Goal: Task Accomplishment & Management: Manage account settings

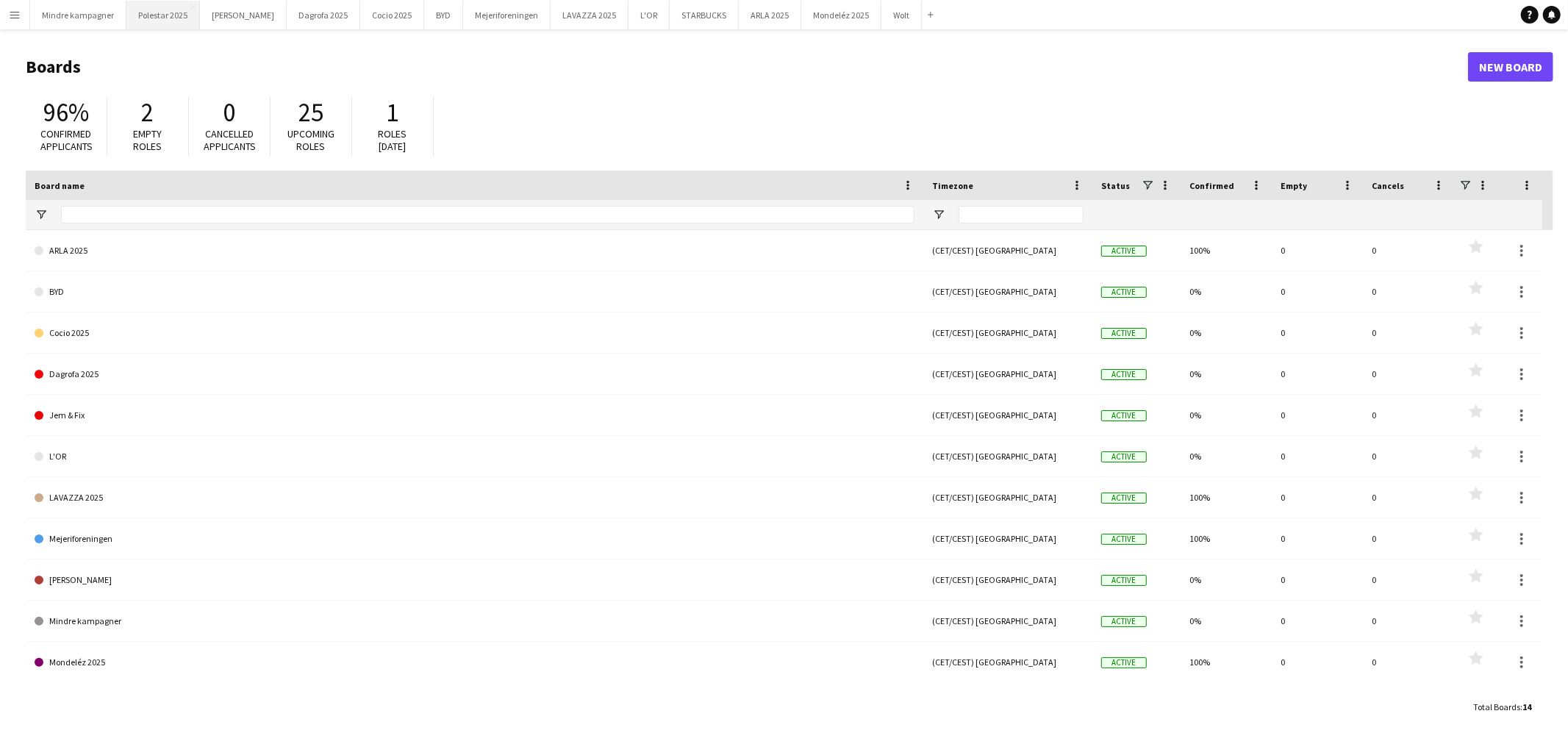
click at [159, 16] on button "Polestar 2025 Close" at bounding box center [163, 15] width 74 height 29
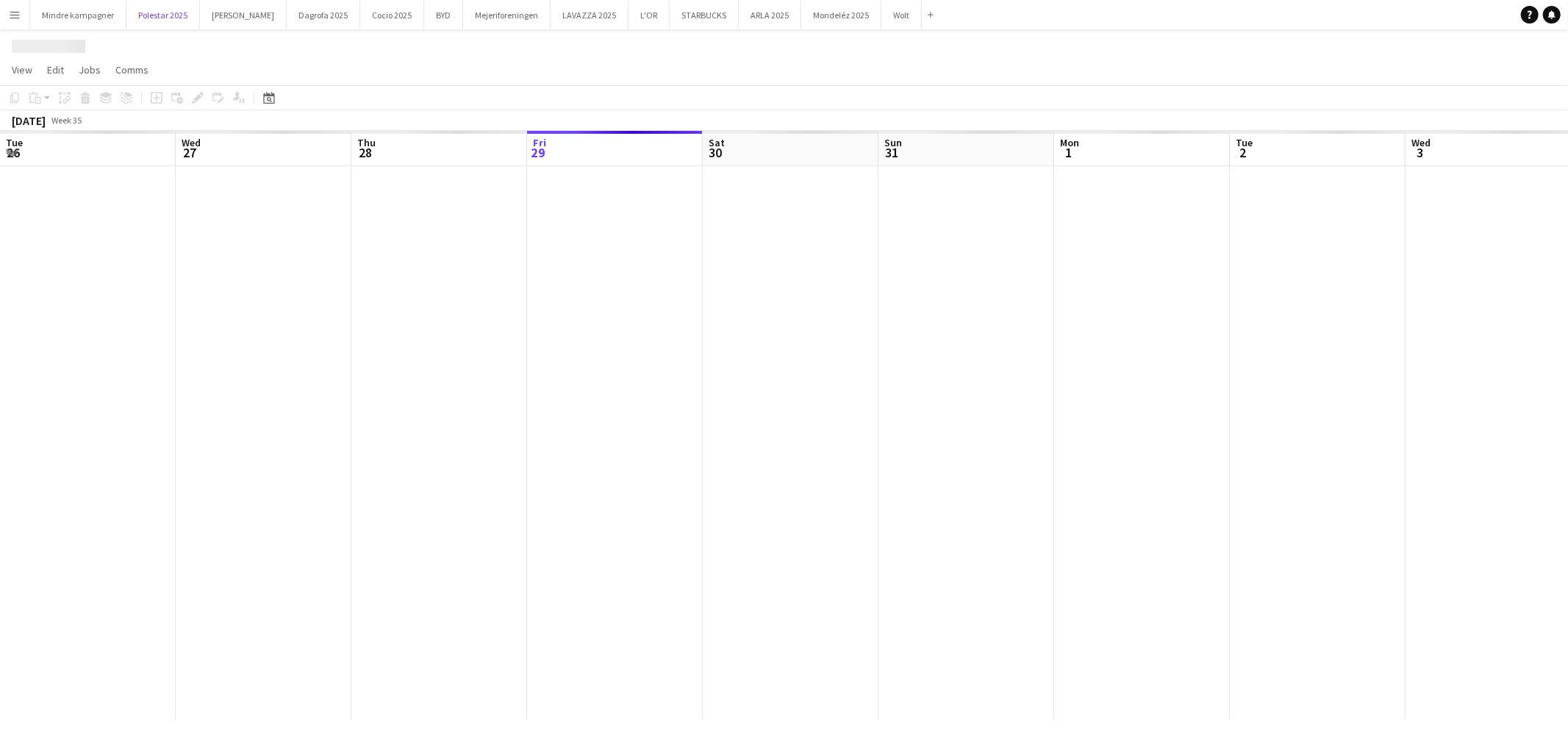
scroll to position [0, 351]
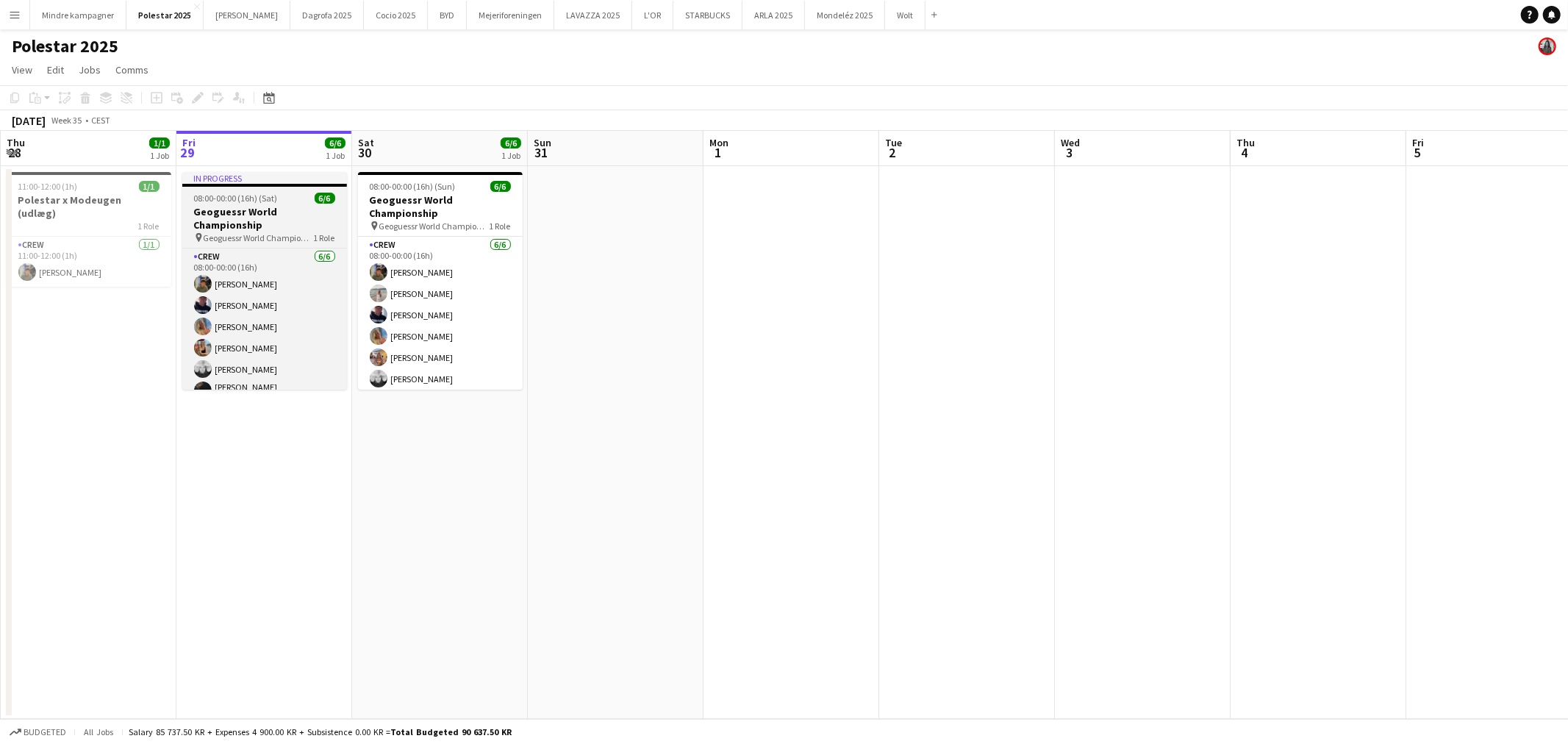
click at [228, 222] on h3 "Geoguessr World Championship" at bounding box center [265, 218] width 165 height 26
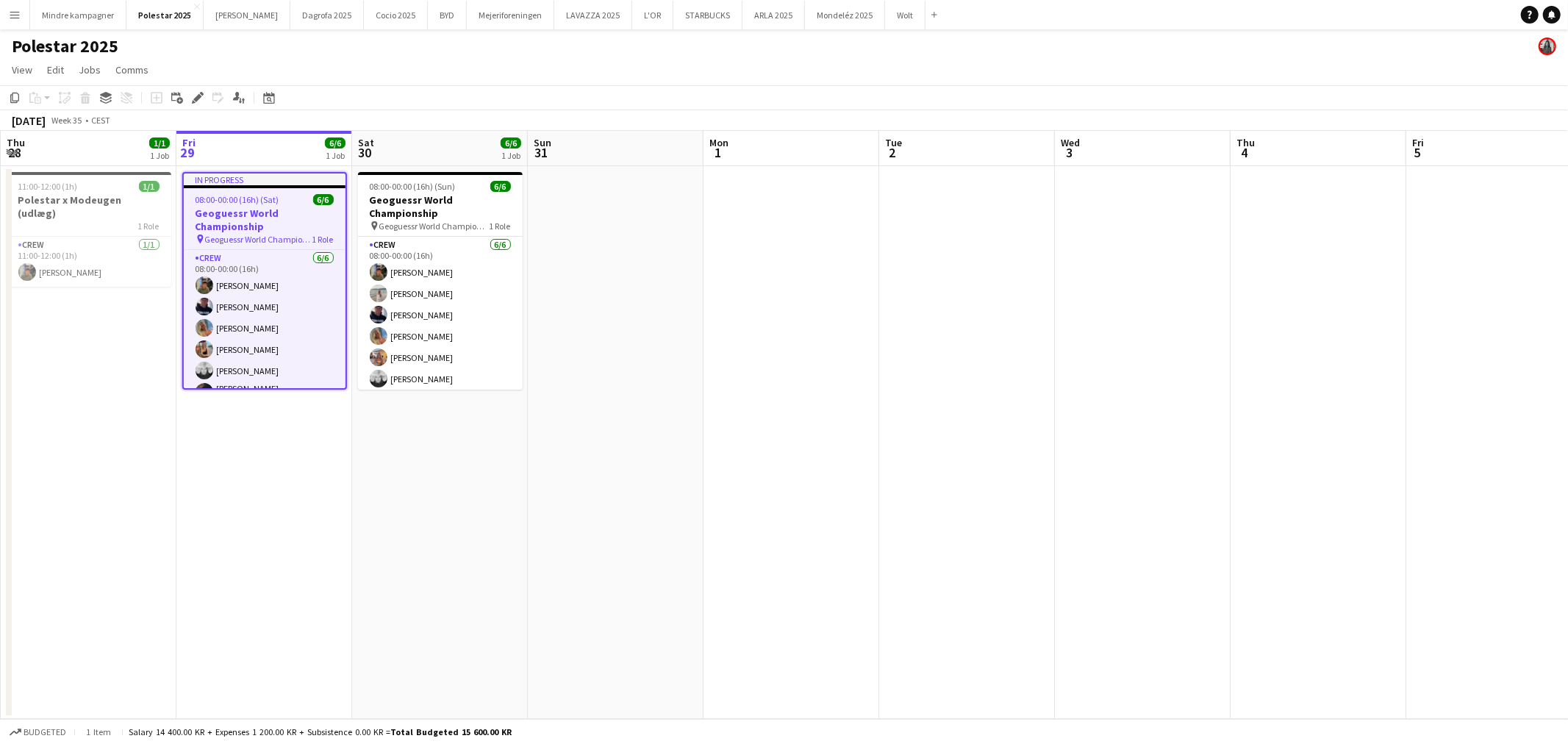
drag, startPoint x: 582, startPoint y: 292, endPoint x: 385, endPoint y: 315, distance: 198.3
click at [385, 315] on app-calendar-viewport "Tue 26 Wed 27 Thu 28 1/1 1 Job Fri 29 6/6 1 Job Sat 30 6/6 1 Job Sun 31 Mon 1 T…" at bounding box center [784, 425] width 1568 height 588
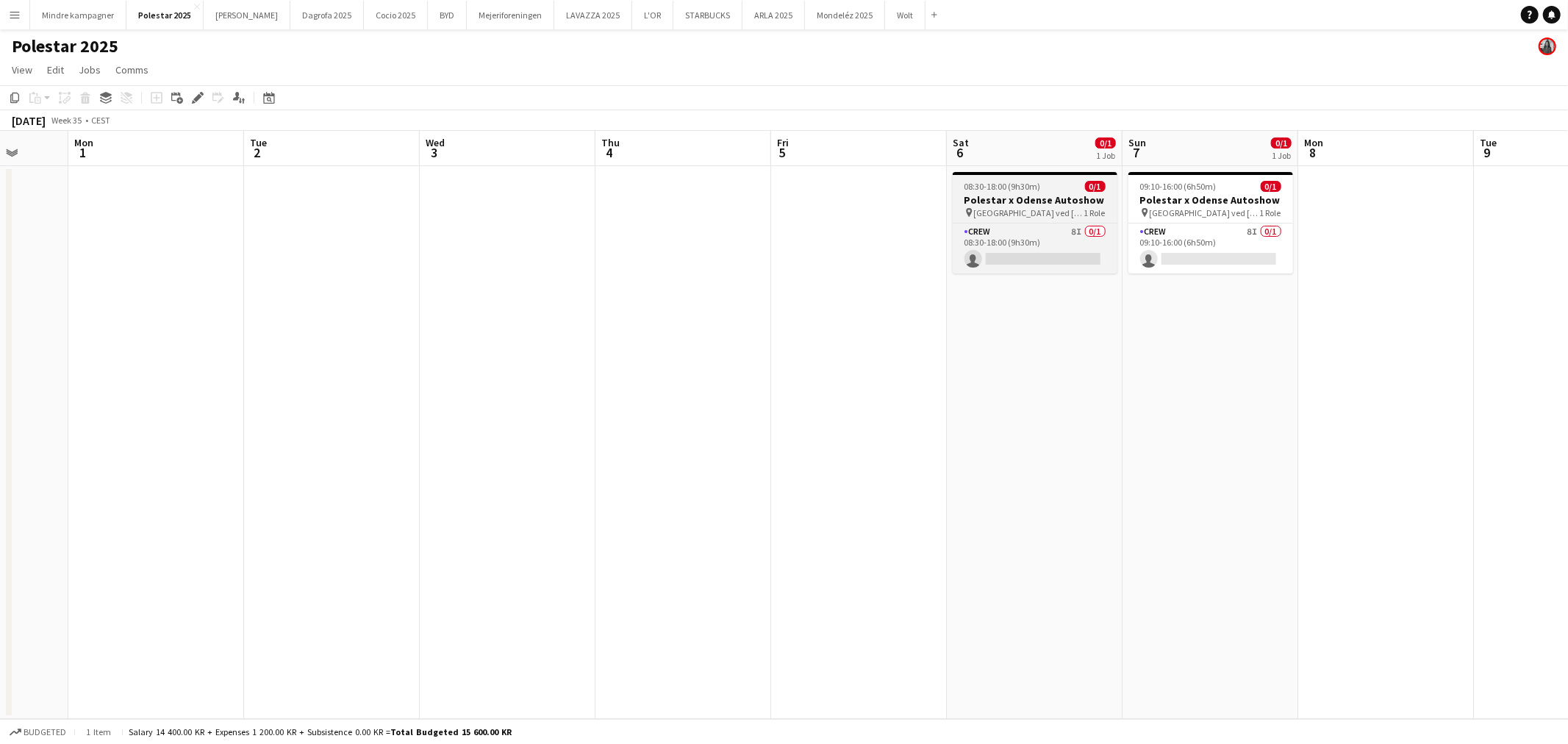
click at [1044, 194] on h3 "Polestar x Odense Autoshow" at bounding box center [1035, 200] width 165 height 14
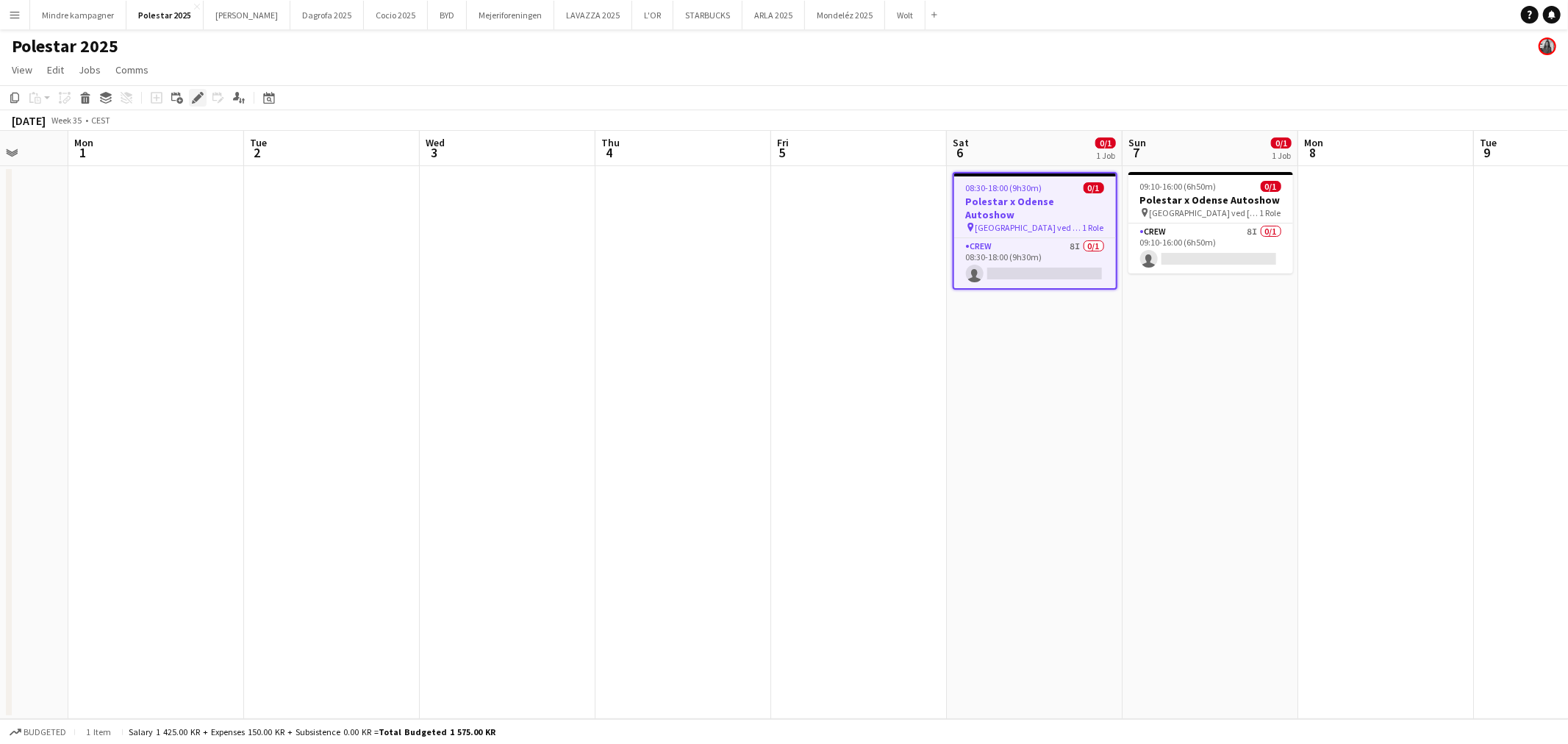
click at [194, 96] on icon "Edit" at bounding box center [198, 98] width 12 height 12
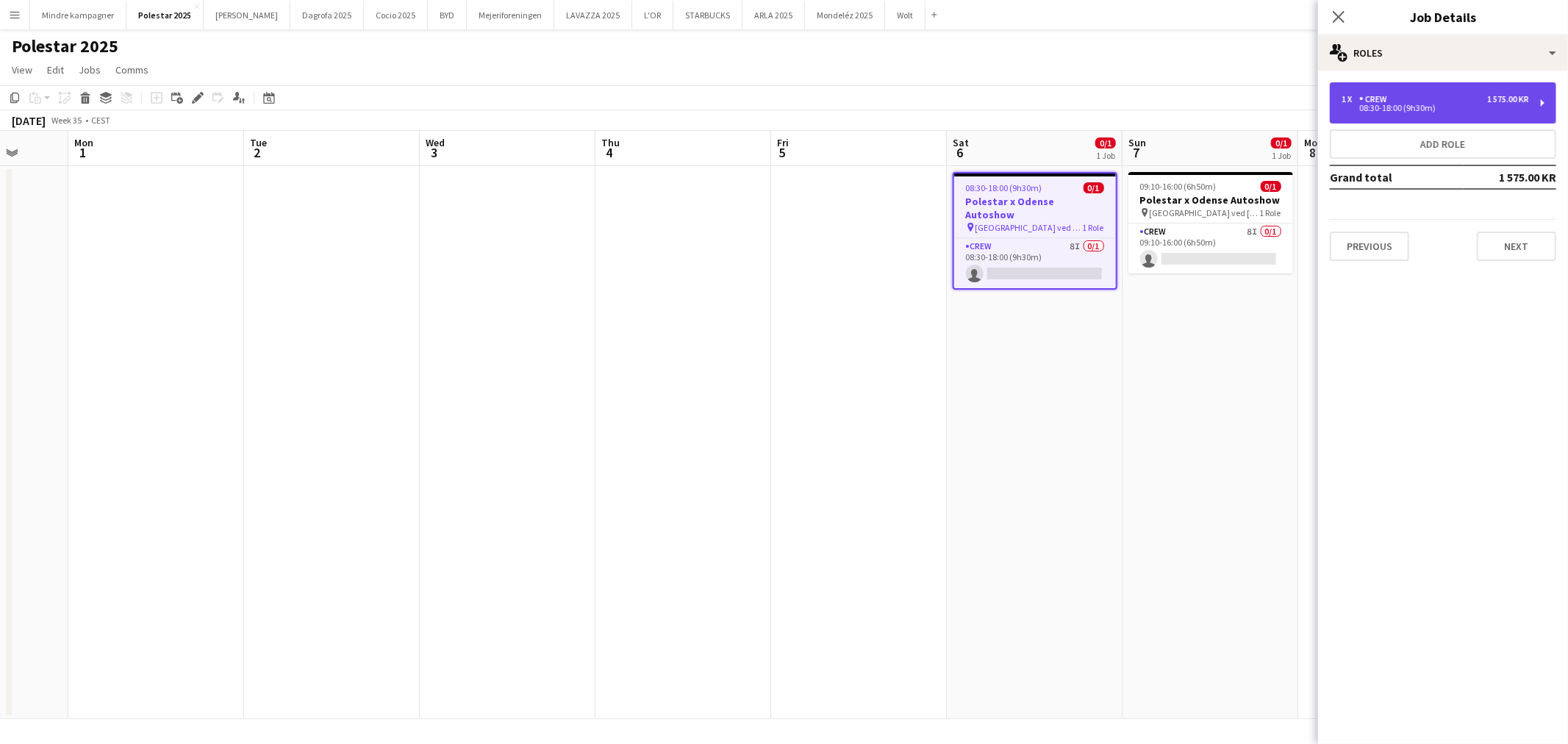
click at [1426, 108] on div "08:30-18:00 (9h30m)" at bounding box center [1435, 107] width 188 height 8
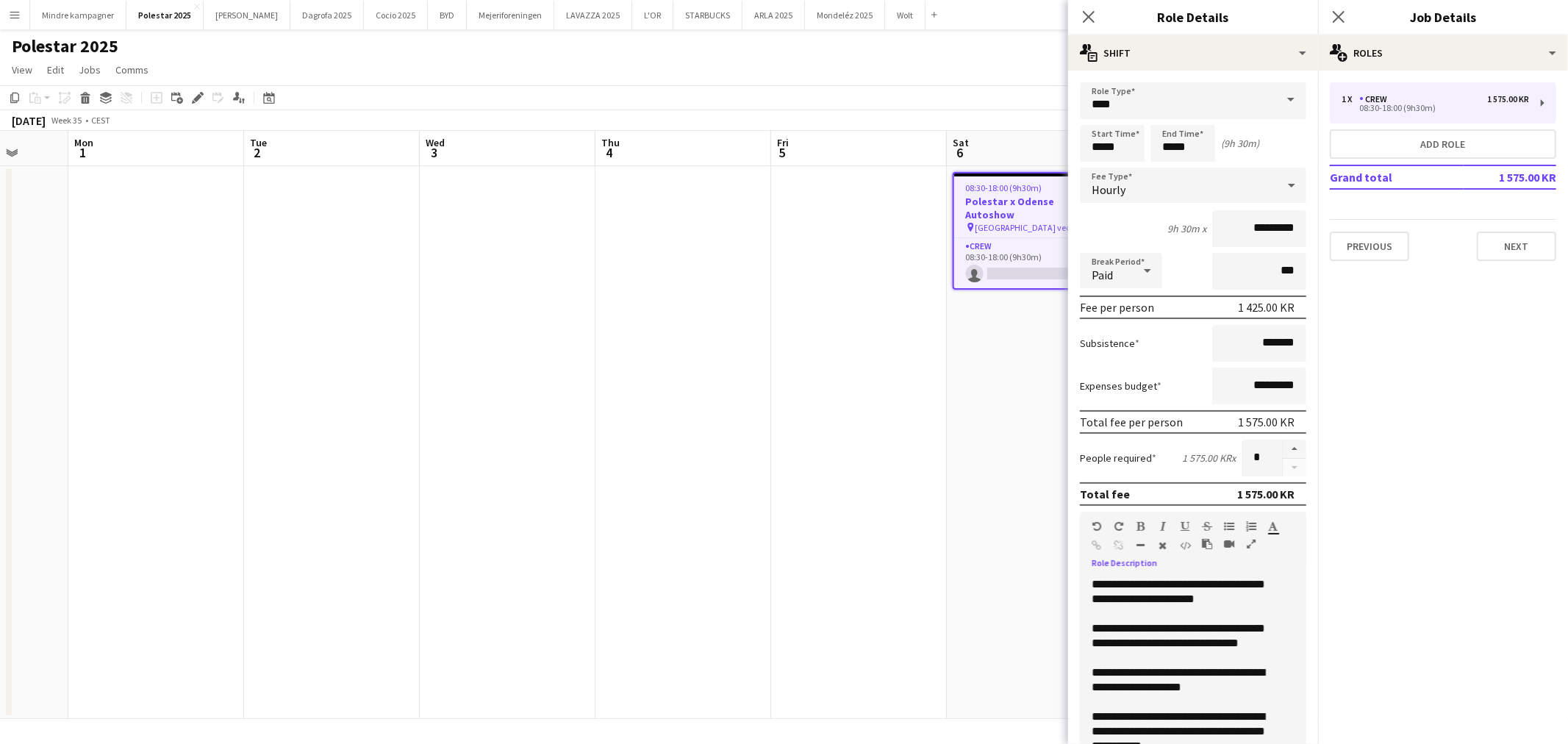
click at [1199, 648] on div "**********" at bounding box center [1187, 665] width 214 height 177
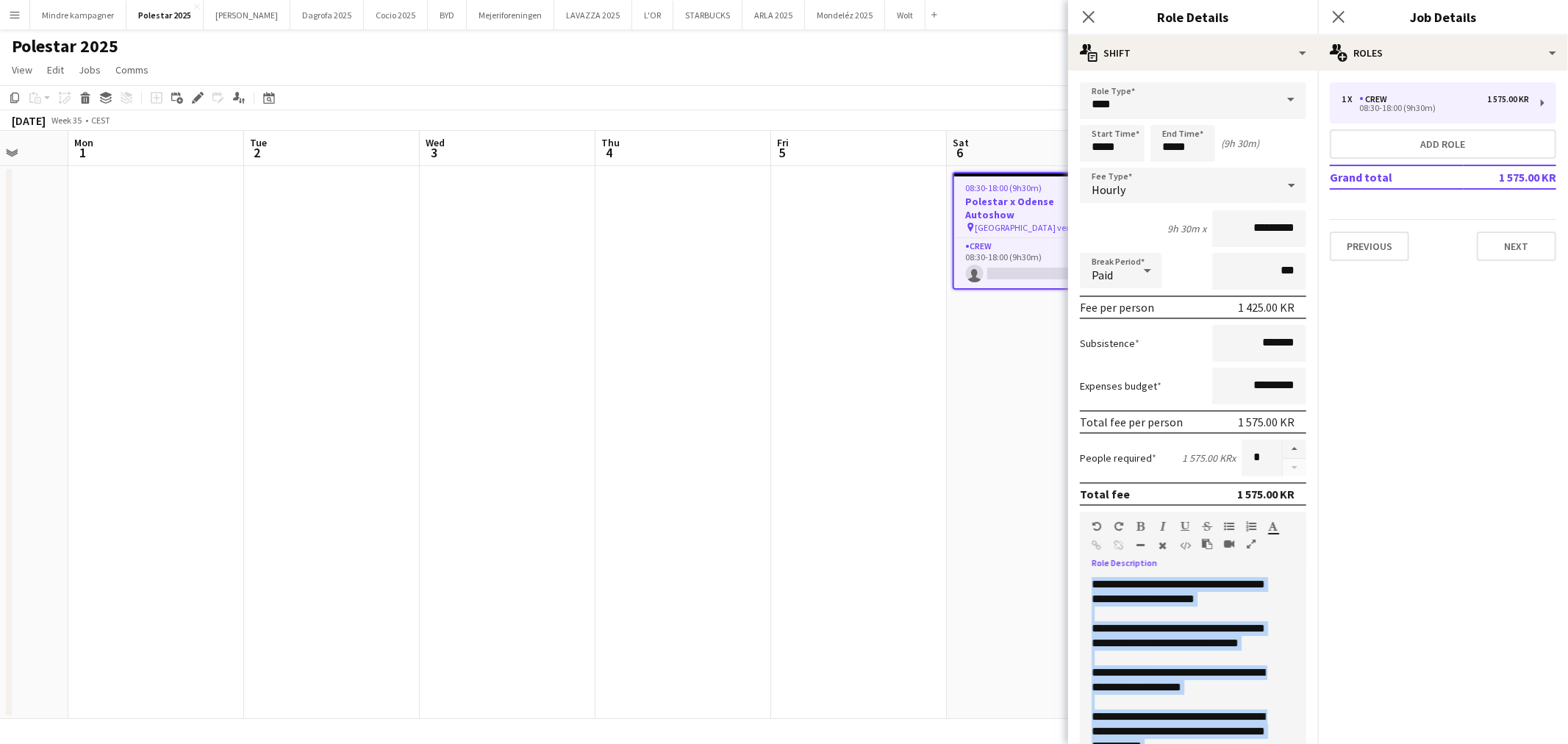
copy div "**********"
click at [888, 285] on app-date-cell at bounding box center [859, 443] width 176 height 553
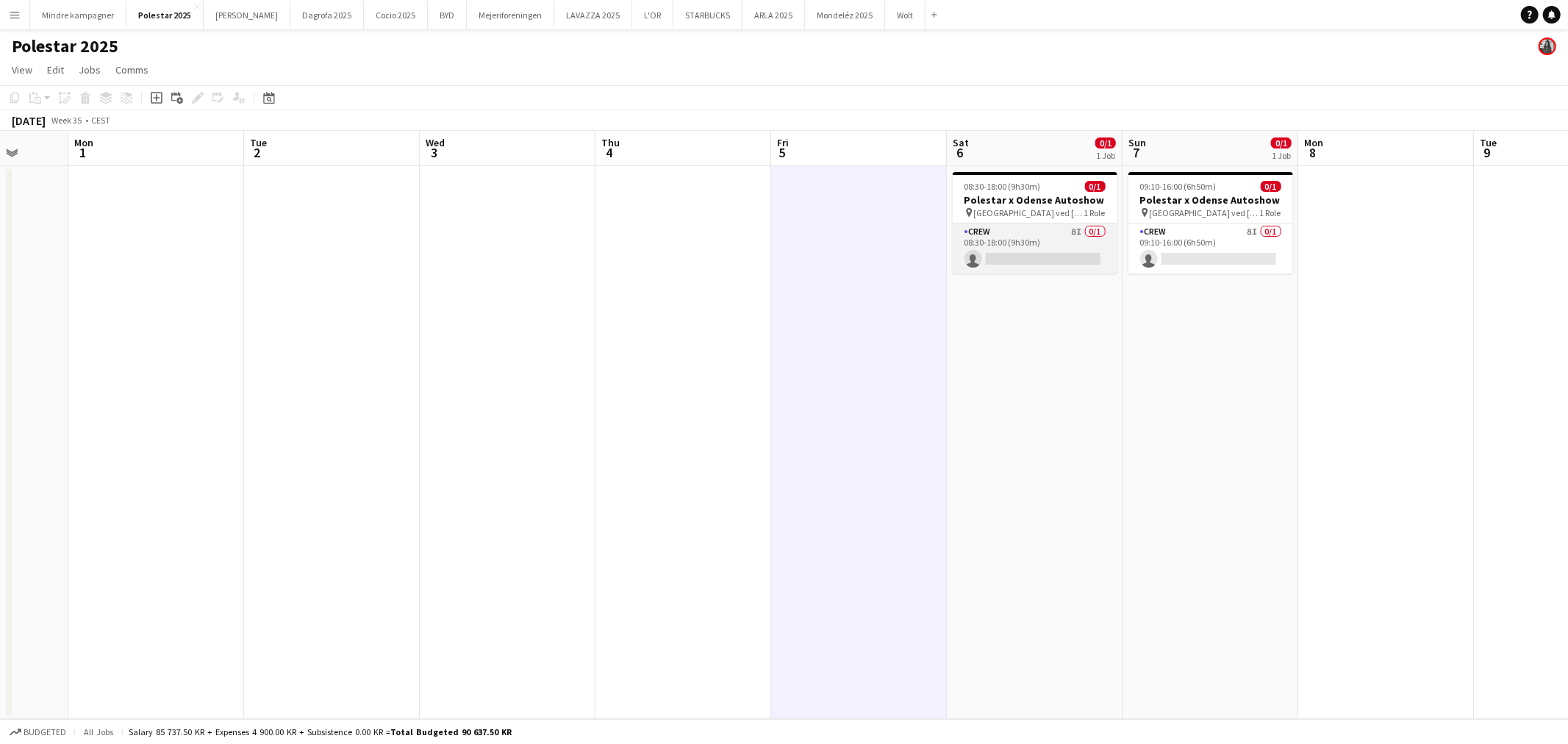
click at [1030, 228] on app-card-role "Crew 8I 0/1 08:30-18:00 (9h30m) single-neutral-actions" at bounding box center [1035, 248] width 165 height 50
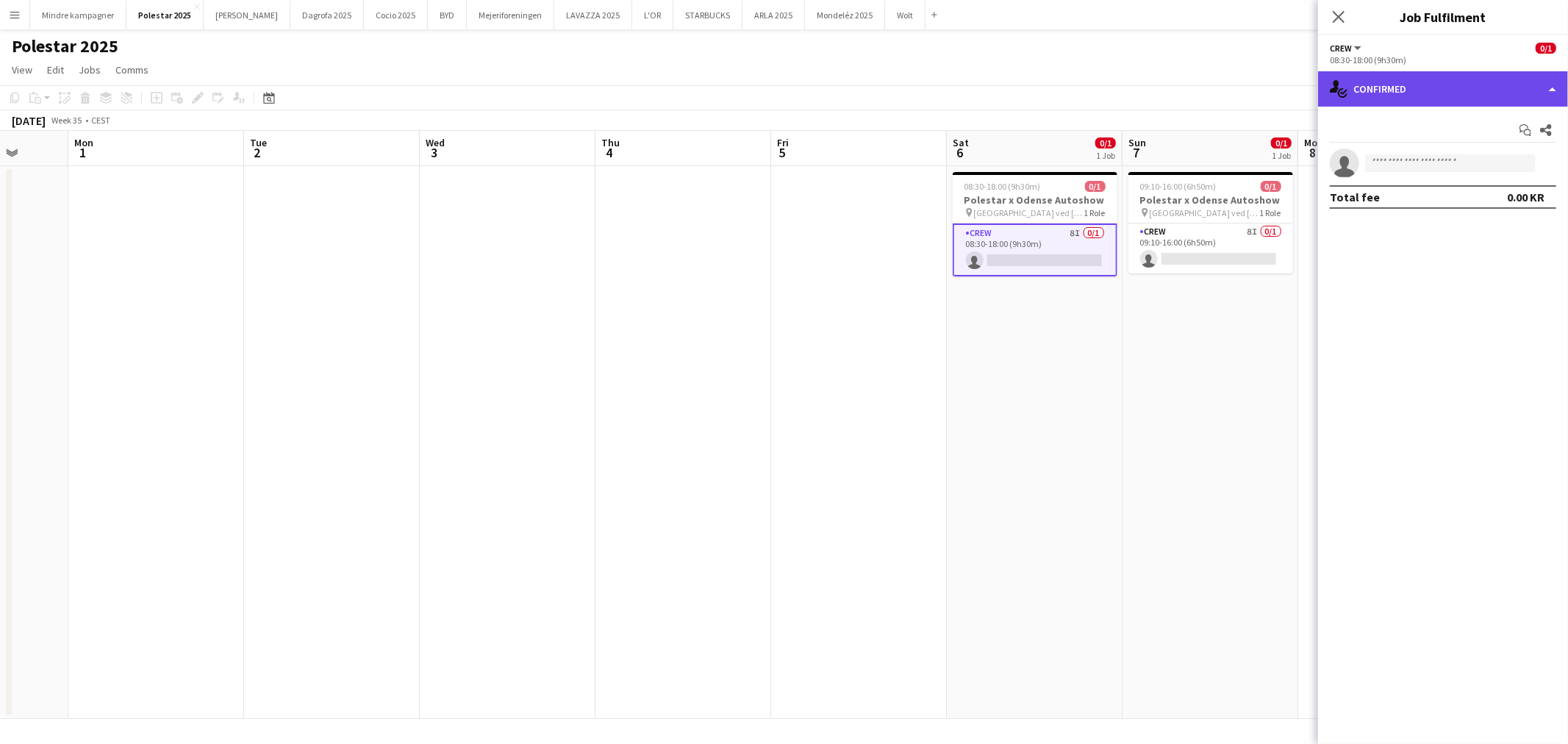
click at [1421, 101] on div "single-neutral-actions-check-2 Confirmed" at bounding box center [1443, 89] width 250 height 36
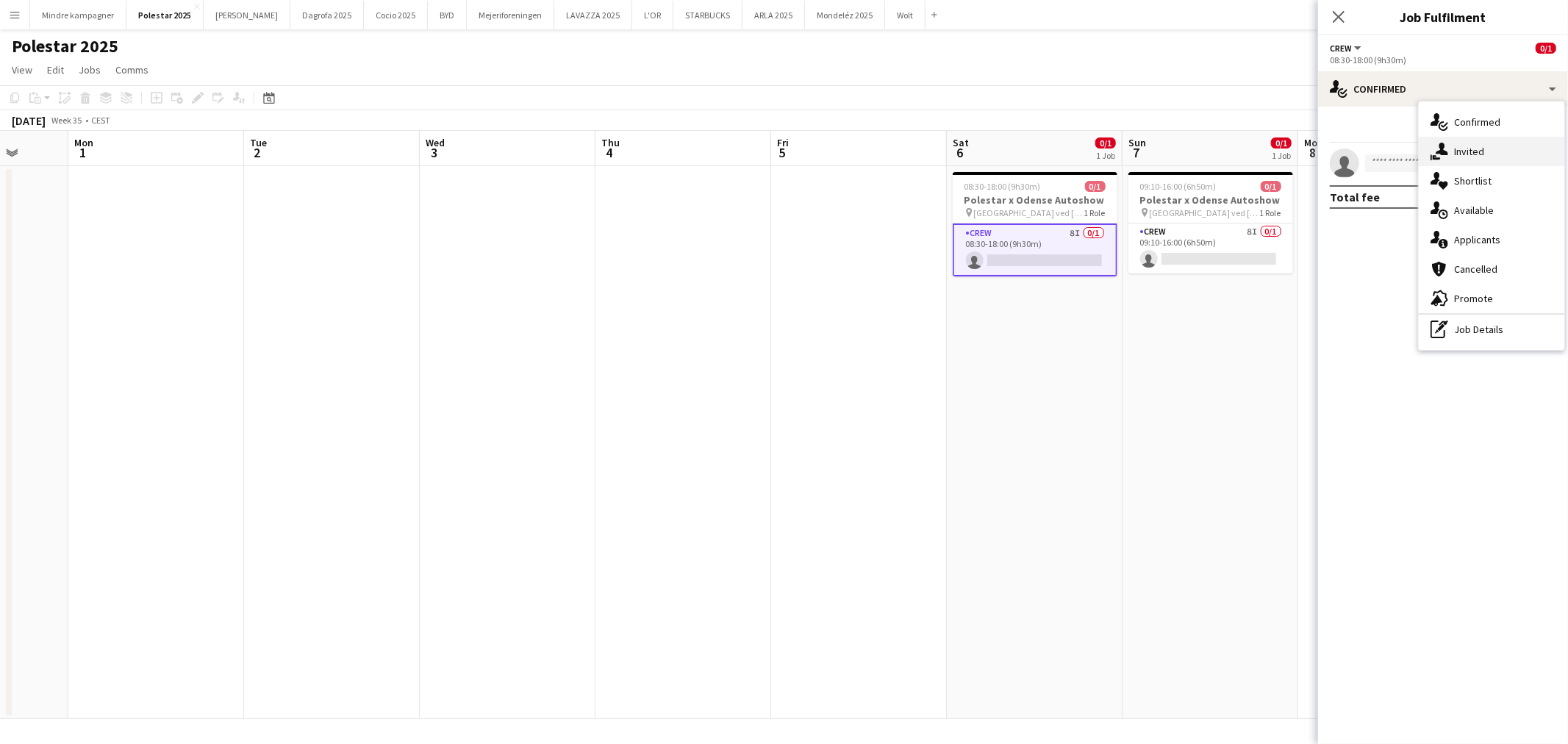
click at [1473, 161] on div "single-neutral-actions-share-1 Invited" at bounding box center [1491, 151] width 145 height 30
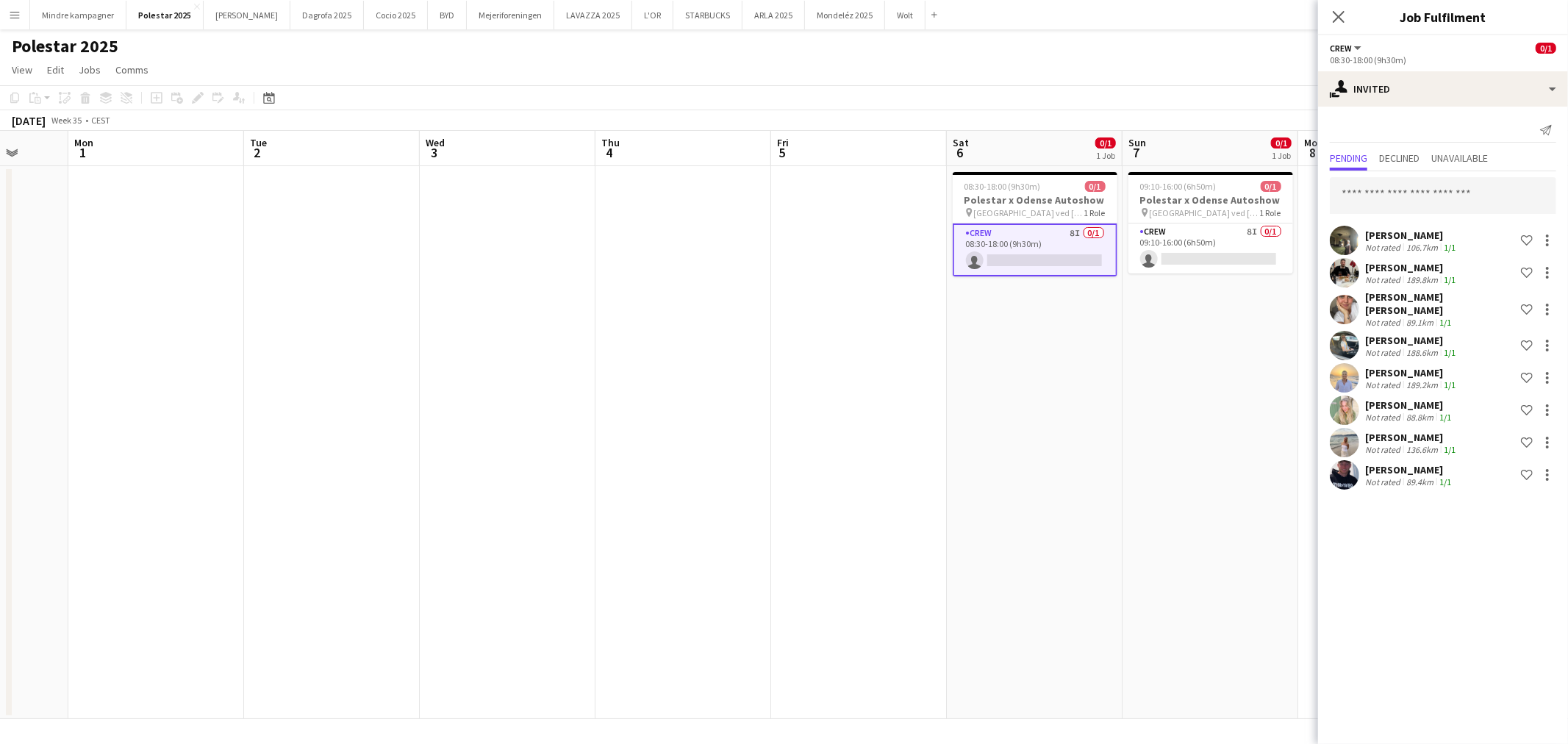
click at [1419, 144] on div "Send notification Pending Declined Unavailable [PERSON_NAME] Not rated 106.7km …" at bounding box center [1443, 305] width 250 height 397
click at [1418, 153] on span "Declined" at bounding box center [1399, 158] width 41 height 10
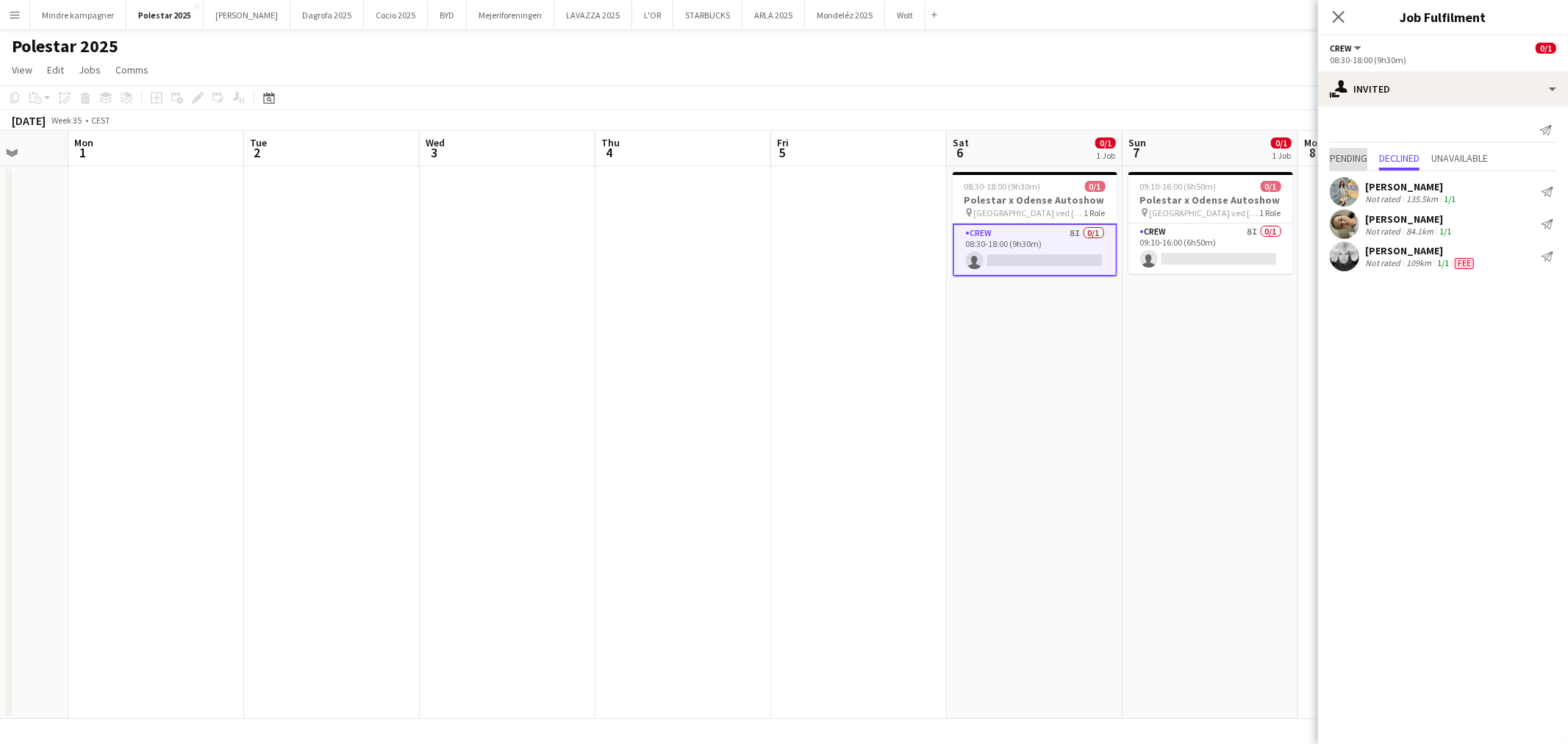
click at [1358, 160] on span "Pending" at bounding box center [1348, 158] width 37 height 10
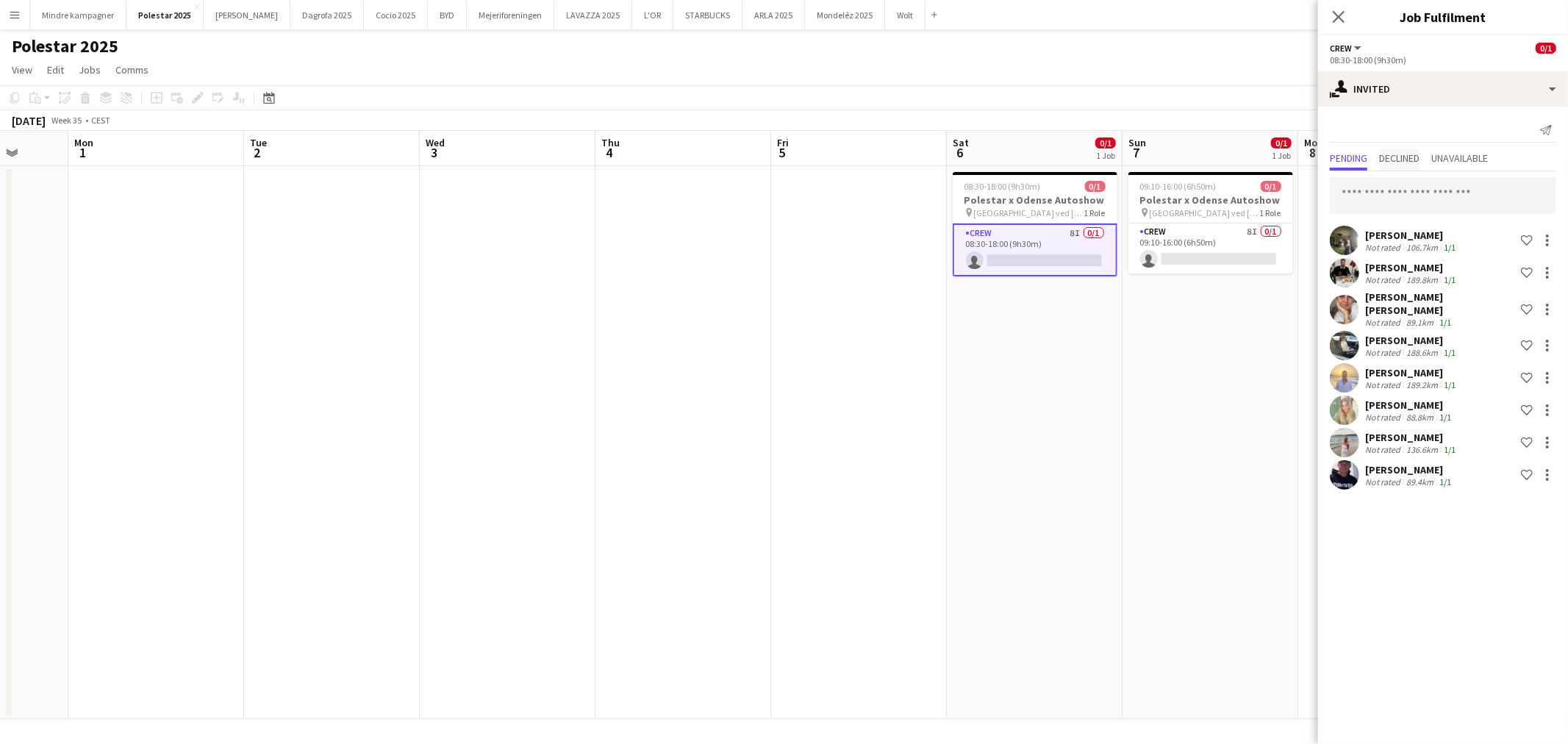
click at [1384, 156] on span "Declined" at bounding box center [1399, 158] width 41 height 10
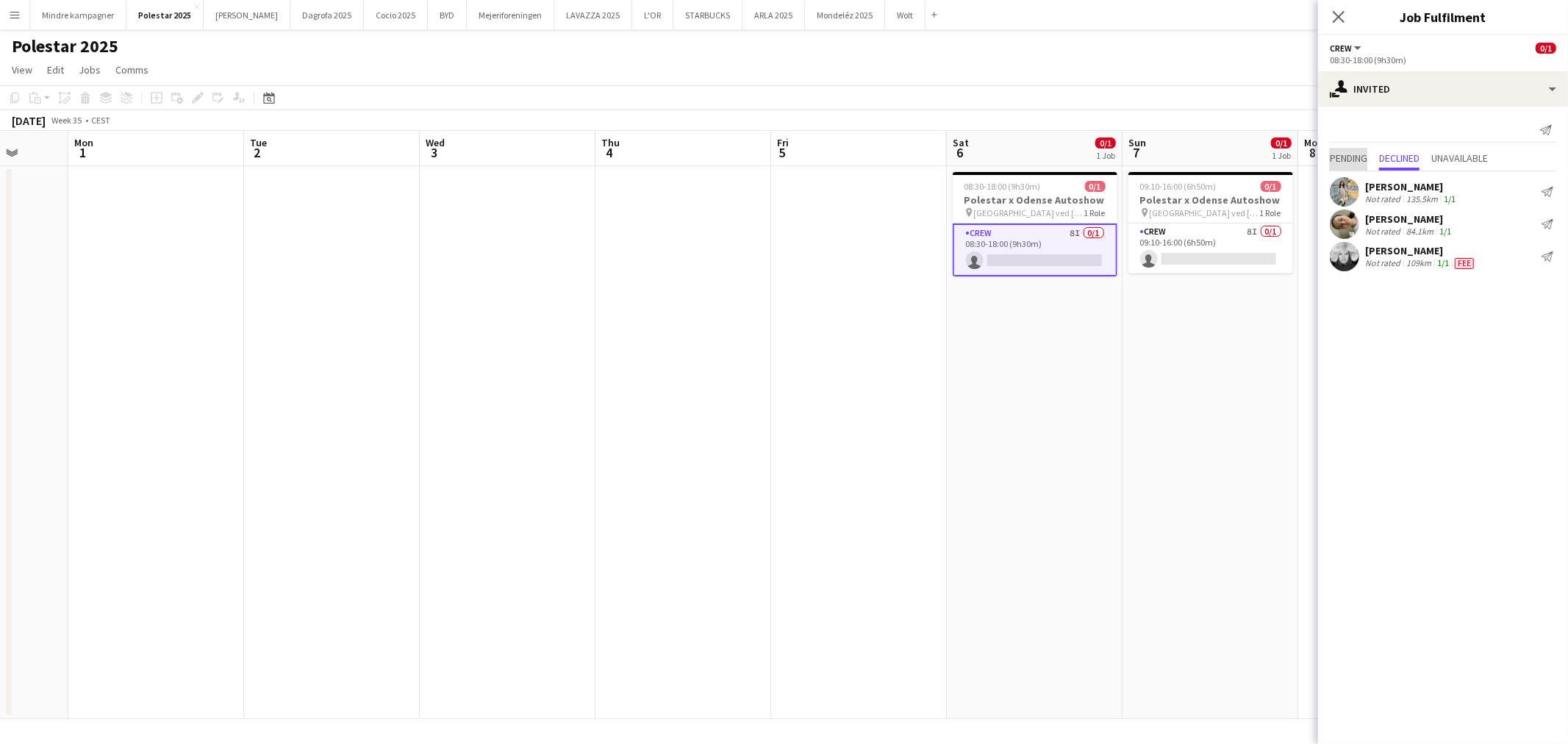
click at [1368, 158] on span "Pending" at bounding box center [1348, 158] width 37 height 10
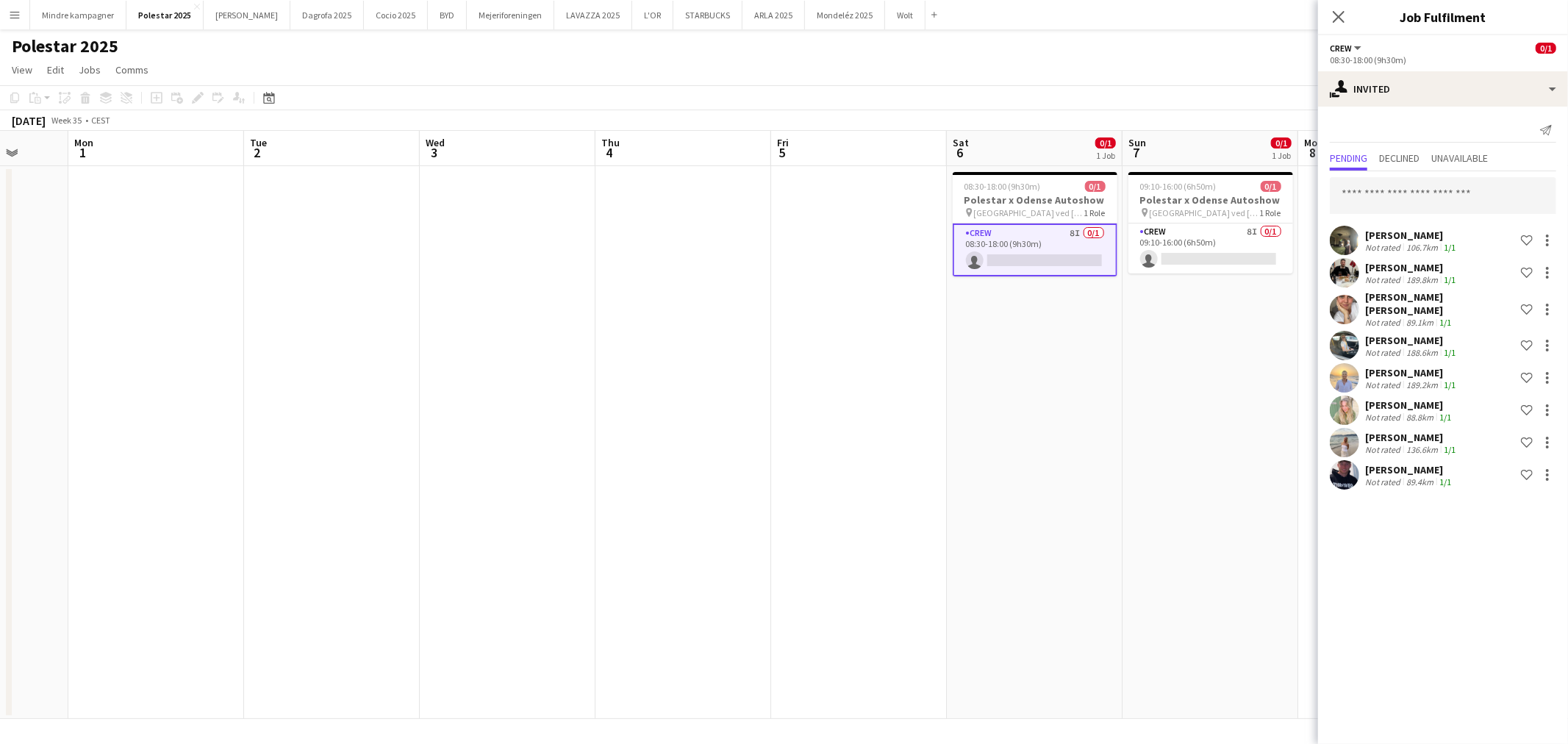
click at [1148, 332] on app-date-cell "09:10-16:00 (6h50m) 0/1 Polestar x Odense Autoshow pin [GEOGRAPHIC_DATA] ved [G…" at bounding box center [1210, 443] width 176 height 553
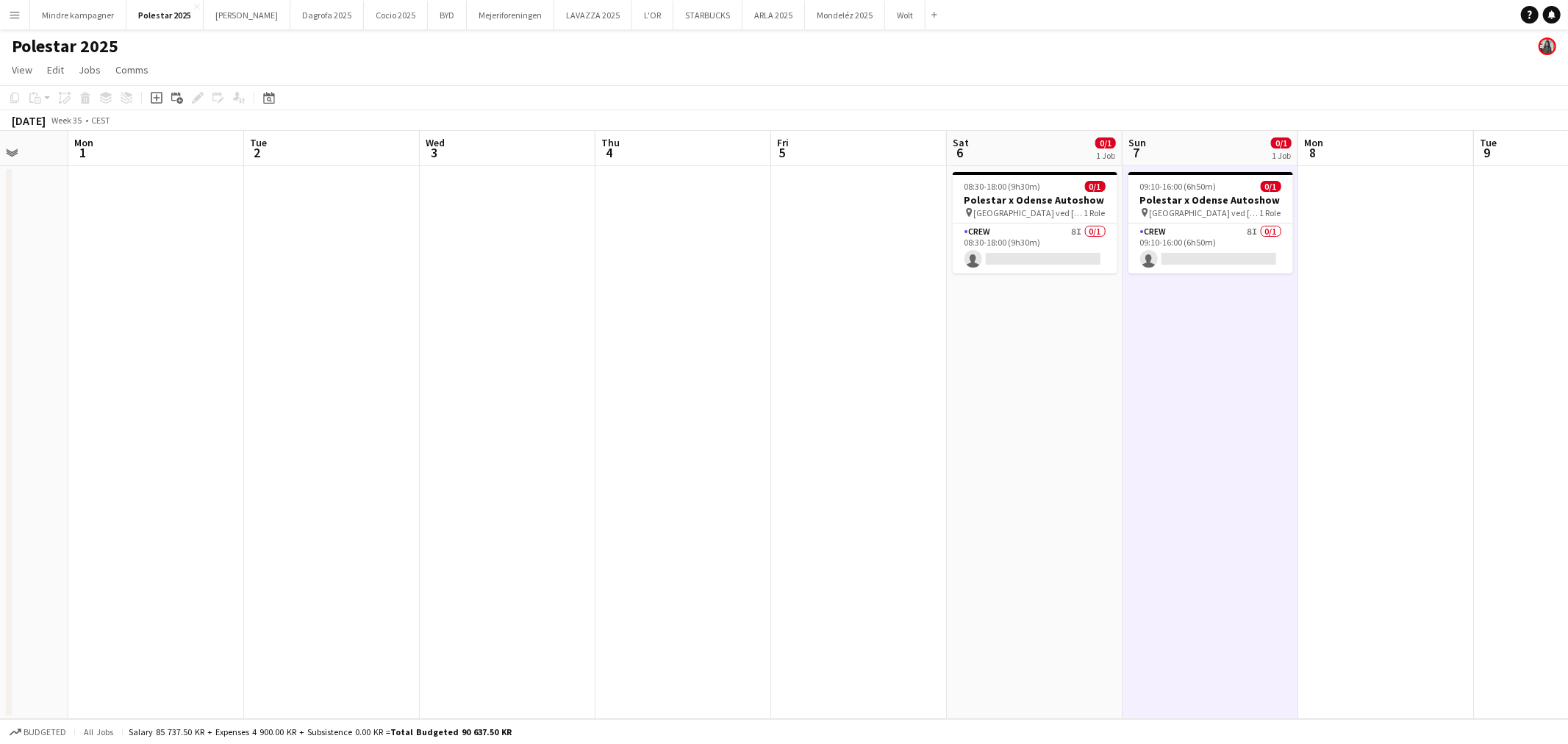
click at [1085, 347] on app-date-cell "08:30-18:00 (9h30m) 0/1 Polestar x Odense Autoshow pin [GEOGRAPHIC_DATA] ved [G…" at bounding box center [1035, 443] width 176 height 553
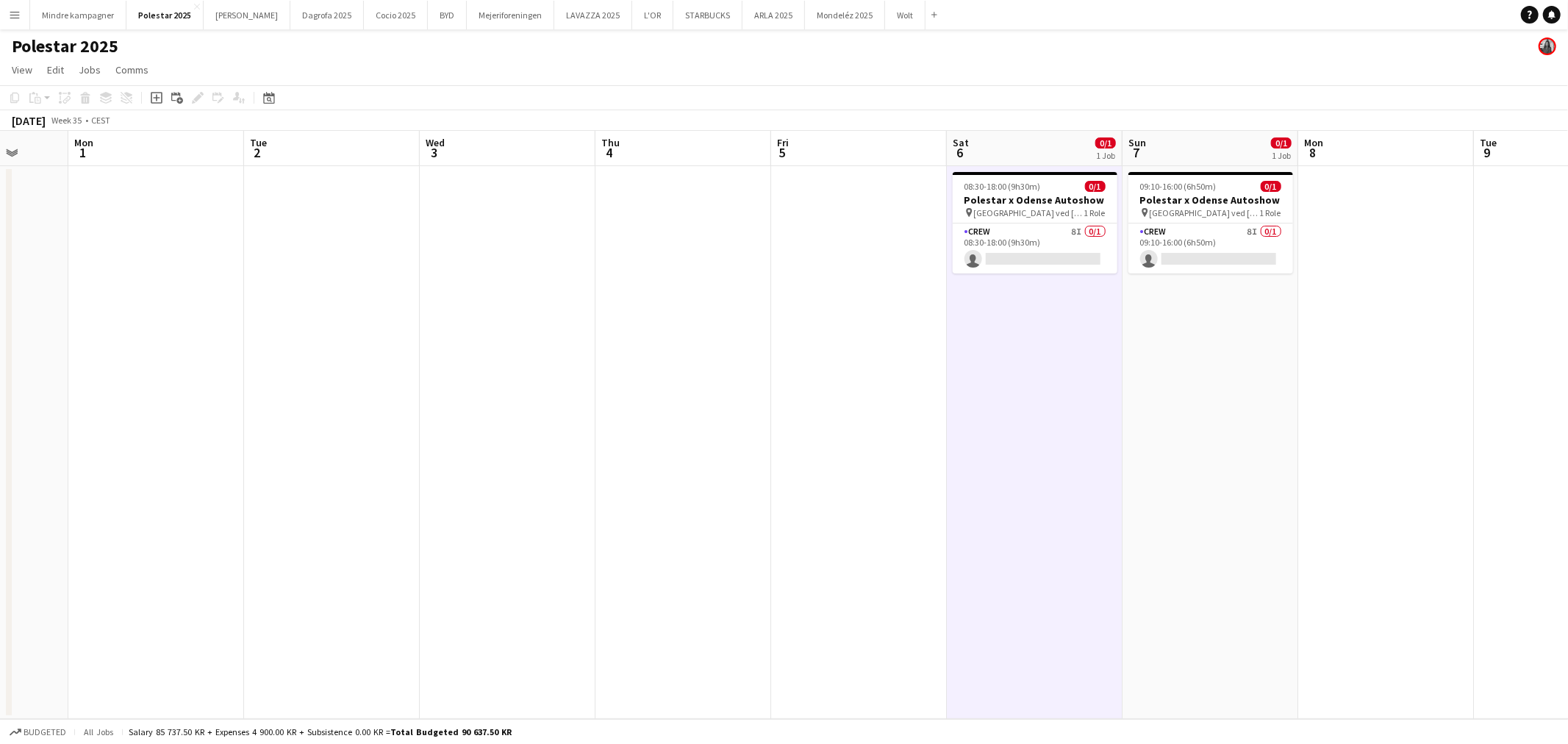
click at [1156, 342] on app-date-cell "09:10-16:00 (6h50m) 0/1 Polestar x Odense Autoshow pin [GEOGRAPHIC_DATA] ved [G…" at bounding box center [1210, 443] width 176 height 553
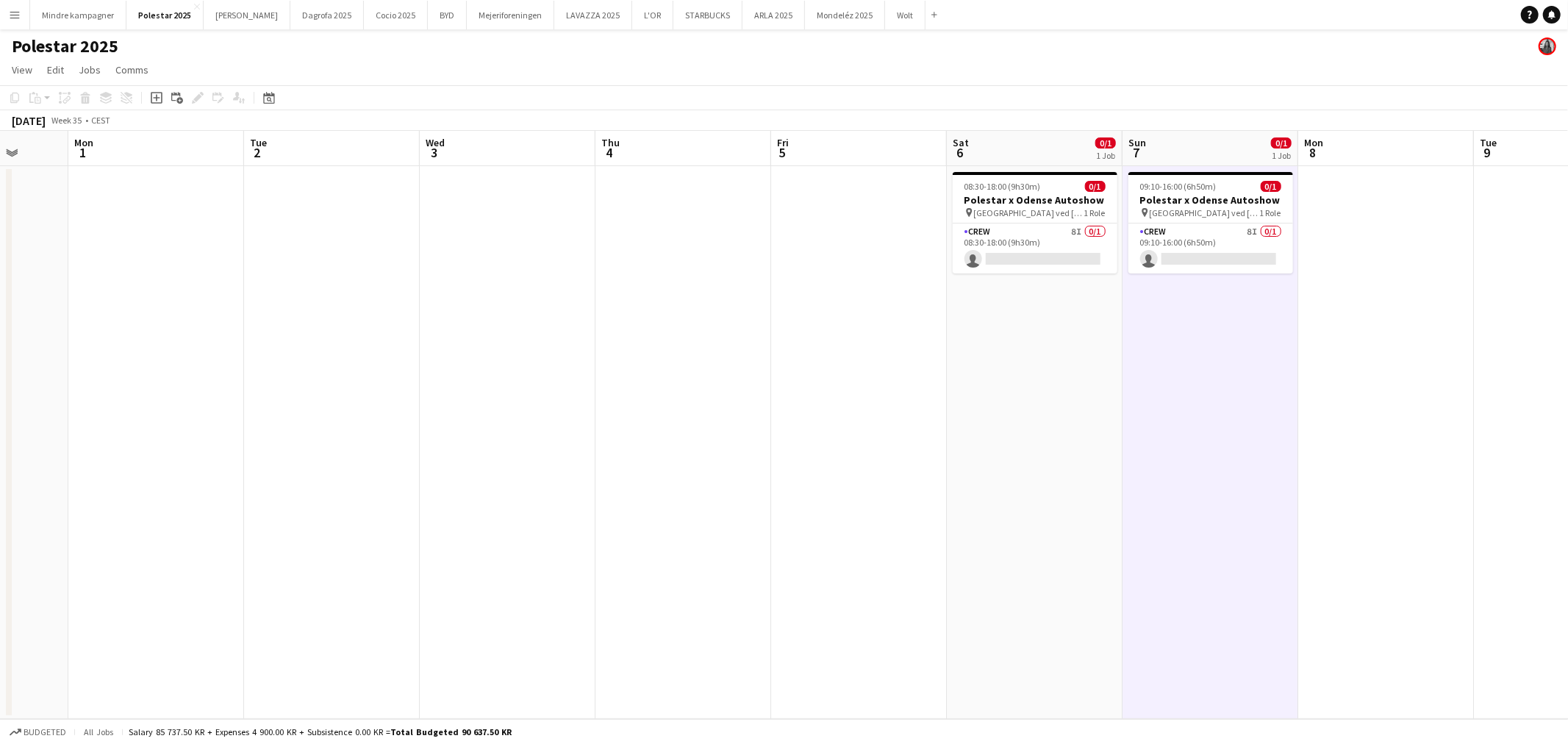
click at [921, 336] on app-date-cell at bounding box center [859, 443] width 176 height 553
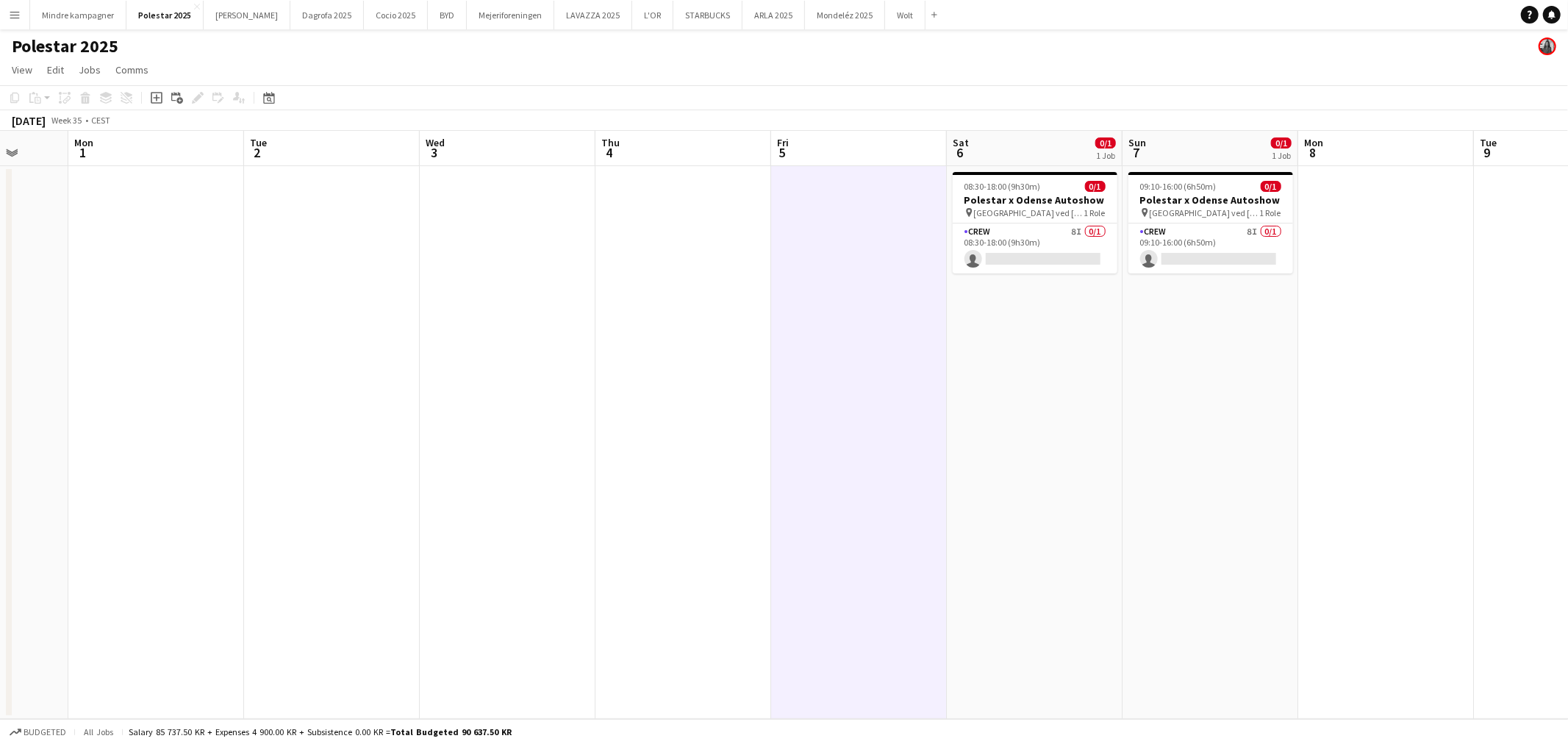
click at [986, 336] on app-date-cell "08:30-18:00 (9h30m) 0/1 Polestar x Odense Autoshow pin [GEOGRAPHIC_DATA] ved [G…" at bounding box center [1035, 443] width 176 height 553
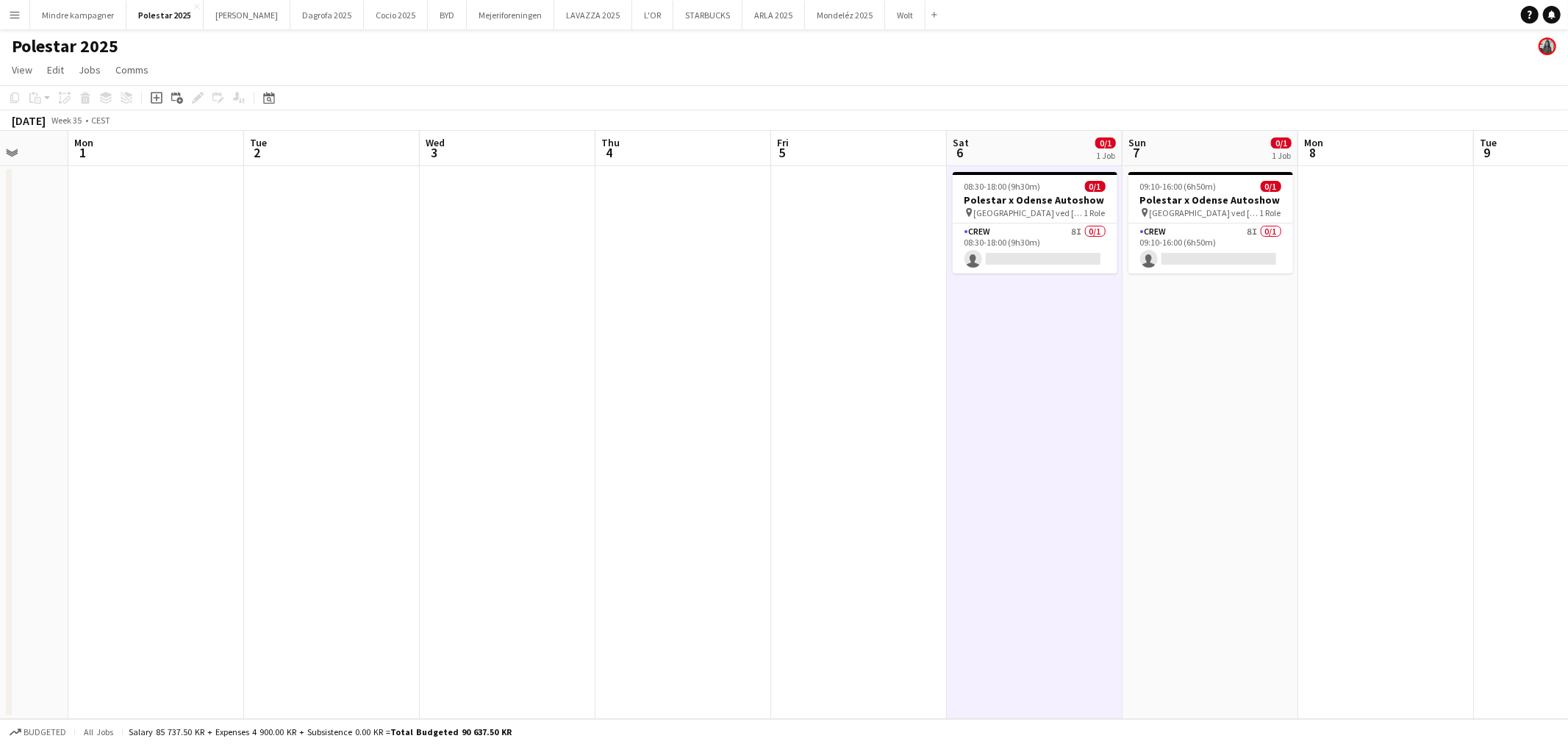
click at [1162, 331] on app-date-cell "09:10-16:00 (6h50m) 0/1 Polestar x Odense Autoshow pin [GEOGRAPHIC_DATA] ved [G…" at bounding box center [1210, 443] width 176 height 553
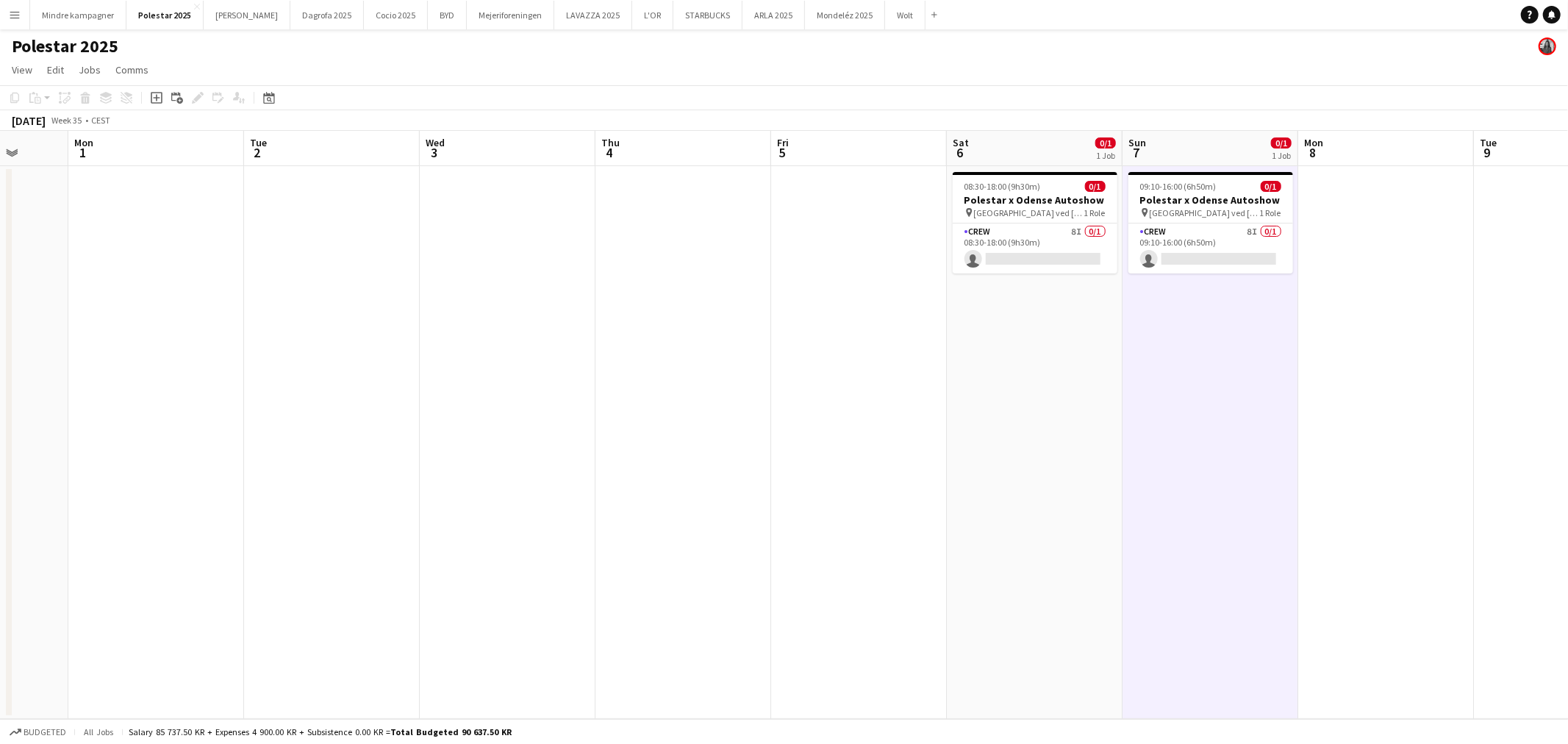
click at [1064, 384] on app-date-cell "08:30-18:00 (9h30m) 0/1 Polestar x Odense Autoshow pin [GEOGRAPHIC_DATA] ved [G…" at bounding box center [1035, 443] width 176 height 553
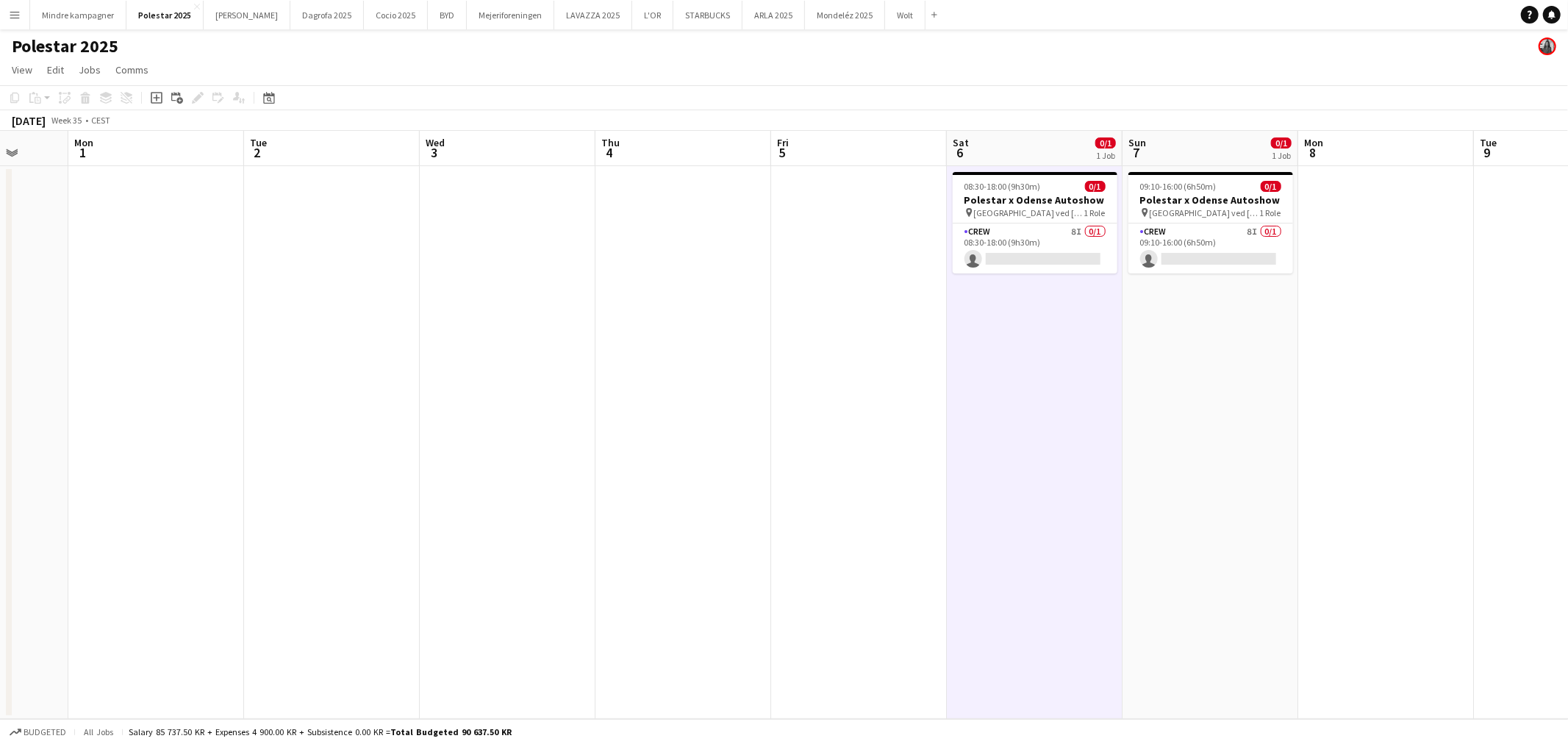
click at [1165, 375] on app-date-cell "09:10-16:00 (6h50m) 0/1 Polestar x Odense Autoshow pin [GEOGRAPHIC_DATA] ved [G…" at bounding box center [1210, 443] width 176 height 553
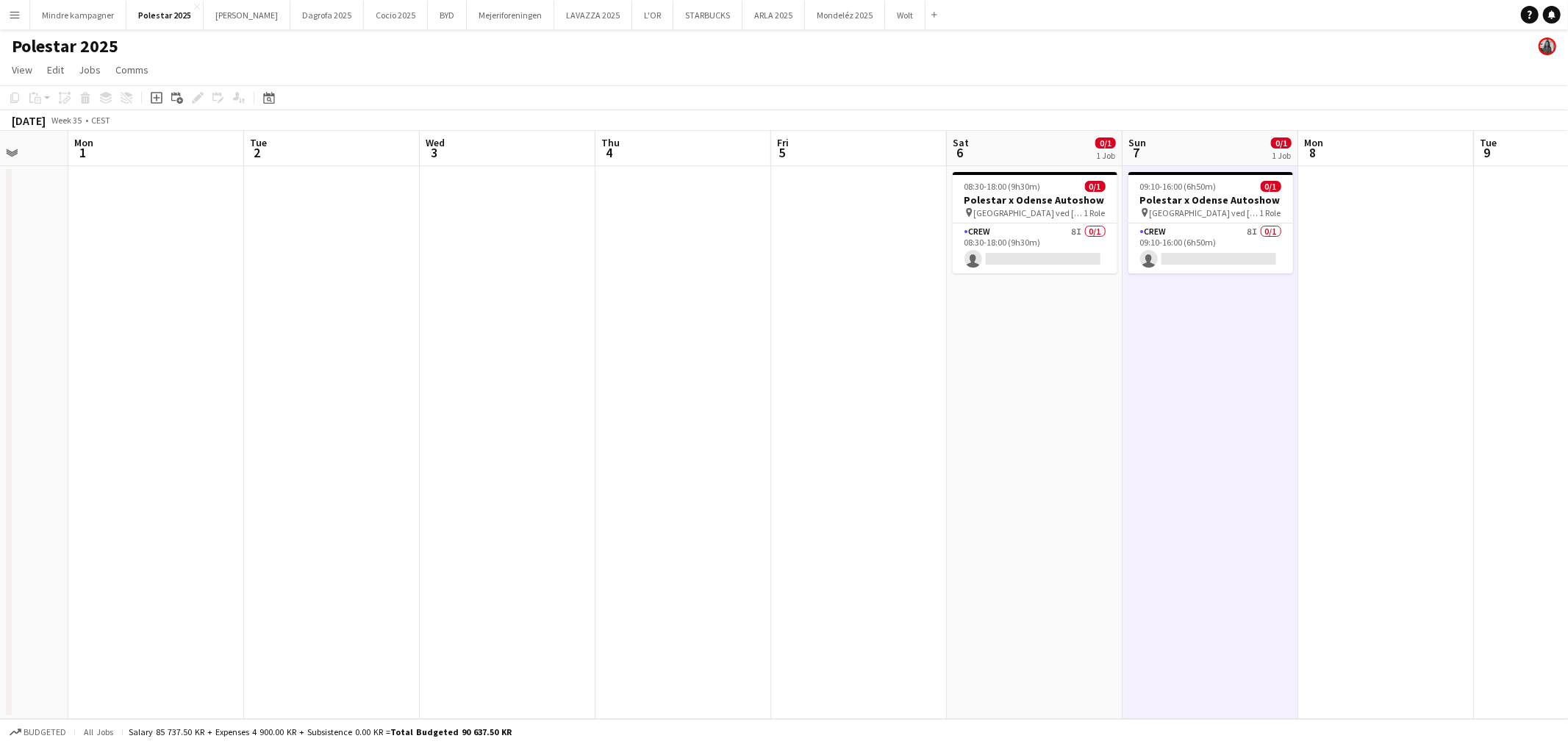
click at [1082, 391] on app-date-cell "08:30-18:00 (9h30m) 0/1 Polestar x Odense Autoshow pin [GEOGRAPHIC_DATA] ved [G…" at bounding box center [1035, 443] width 176 height 553
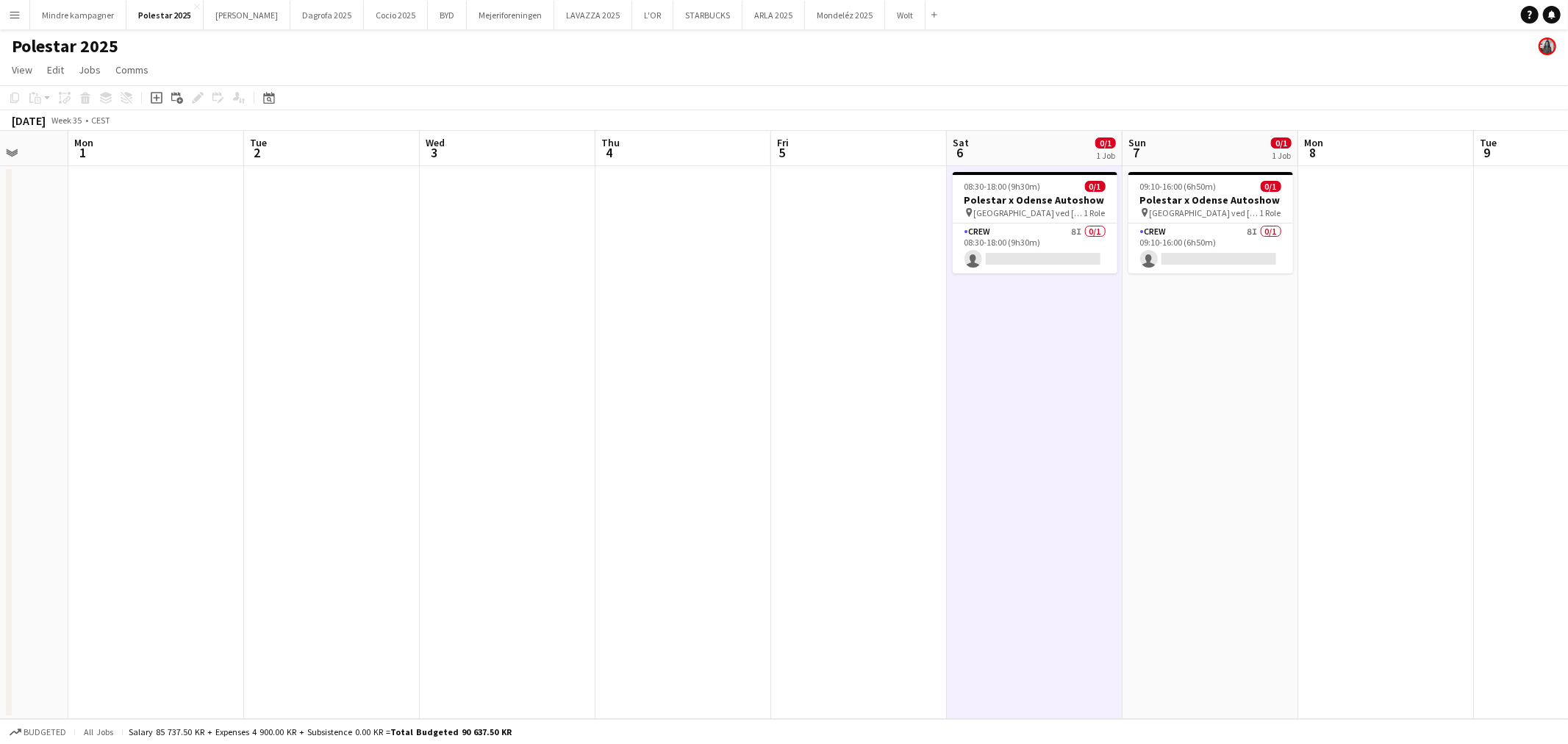
click at [1180, 378] on app-date-cell "09:10-16:00 (6h50m) 0/1 Polestar x Odense Autoshow pin [GEOGRAPHIC_DATA] ved [G…" at bounding box center [1210, 443] width 176 height 553
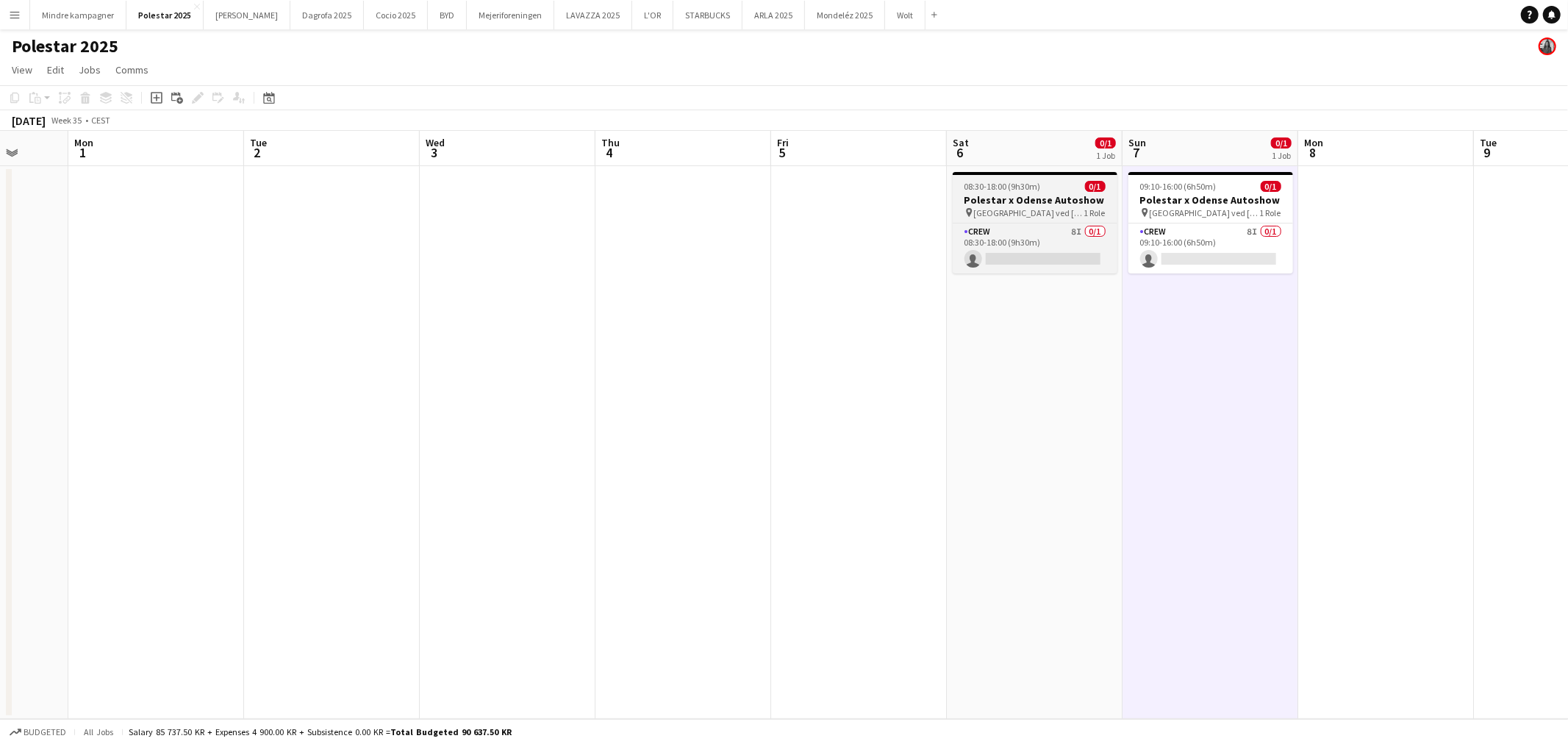
click at [1074, 200] on h3 "Polestar x Odense Autoshow" at bounding box center [1035, 200] width 165 height 14
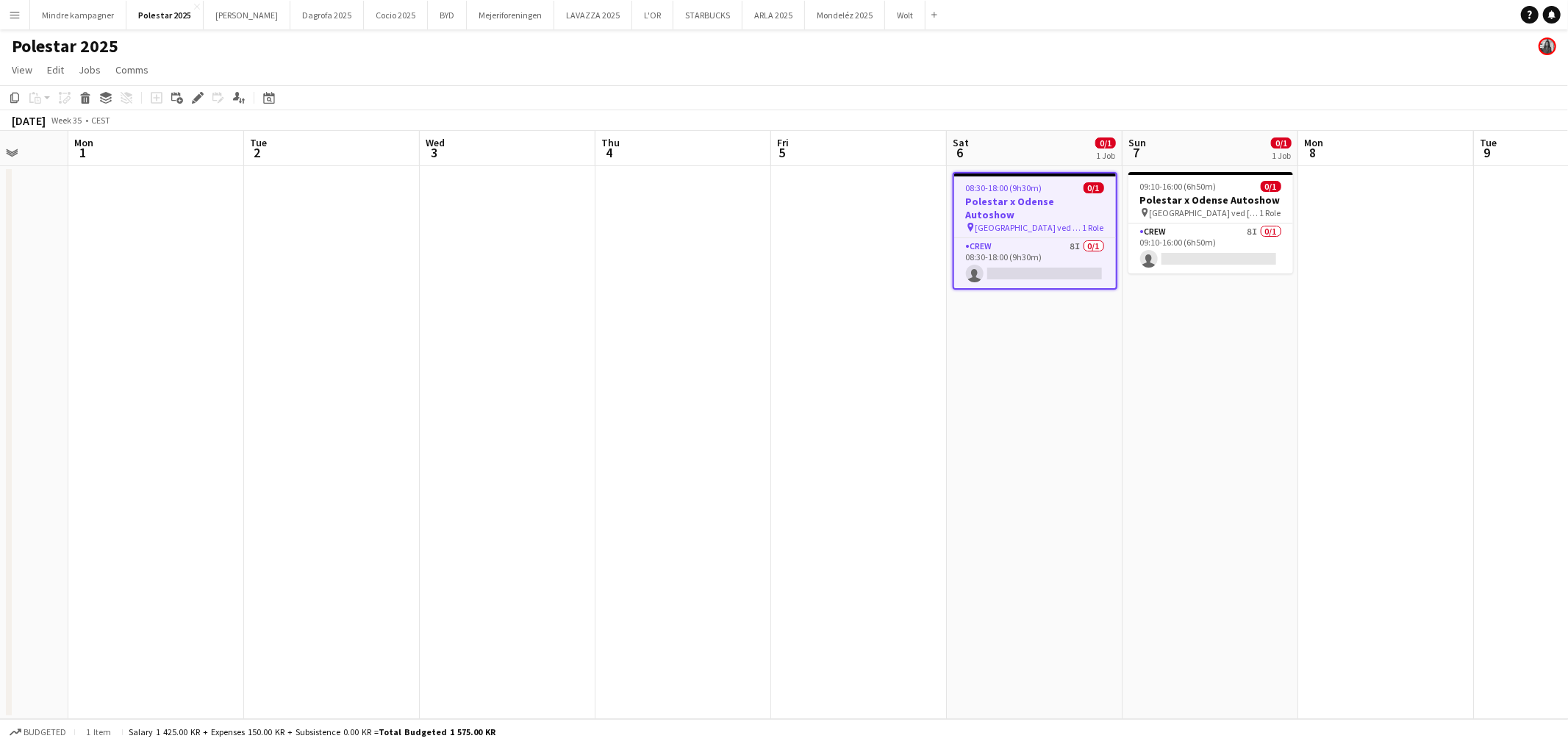
click at [1081, 362] on app-date-cell "08:30-18:00 (9h30m) 0/1 Polestar x Odense Autoshow pin [GEOGRAPHIC_DATA] ved [G…" at bounding box center [1035, 443] width 176 height 553
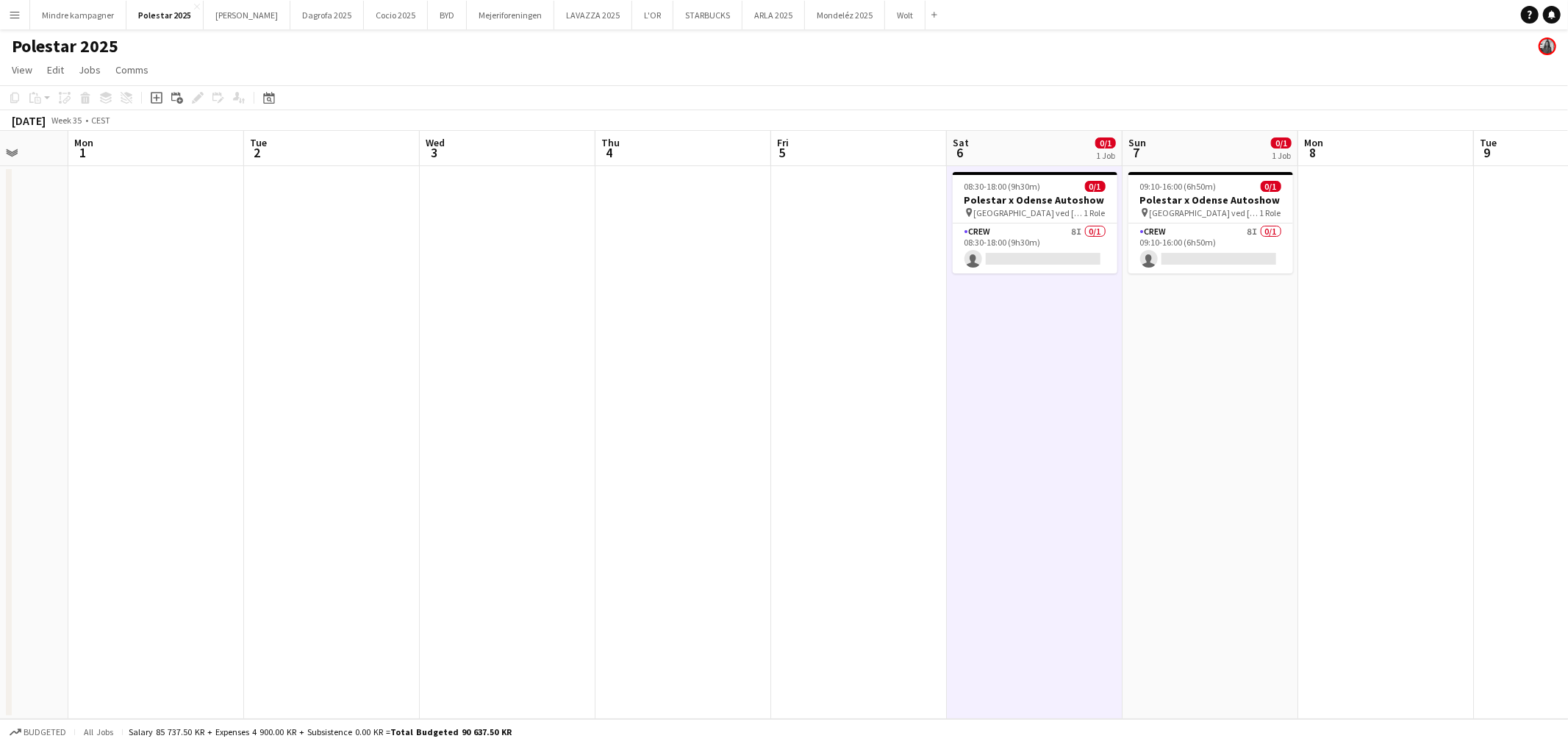
click at [1162, 360] on app-date-cell "09:10-16:00 (6h50m) 0/1 Polestar x Odense Autoshow pin [GEOGRAPHIC_DATA] ved [G…" at bounding box center [1210, 443] width 176 height 553
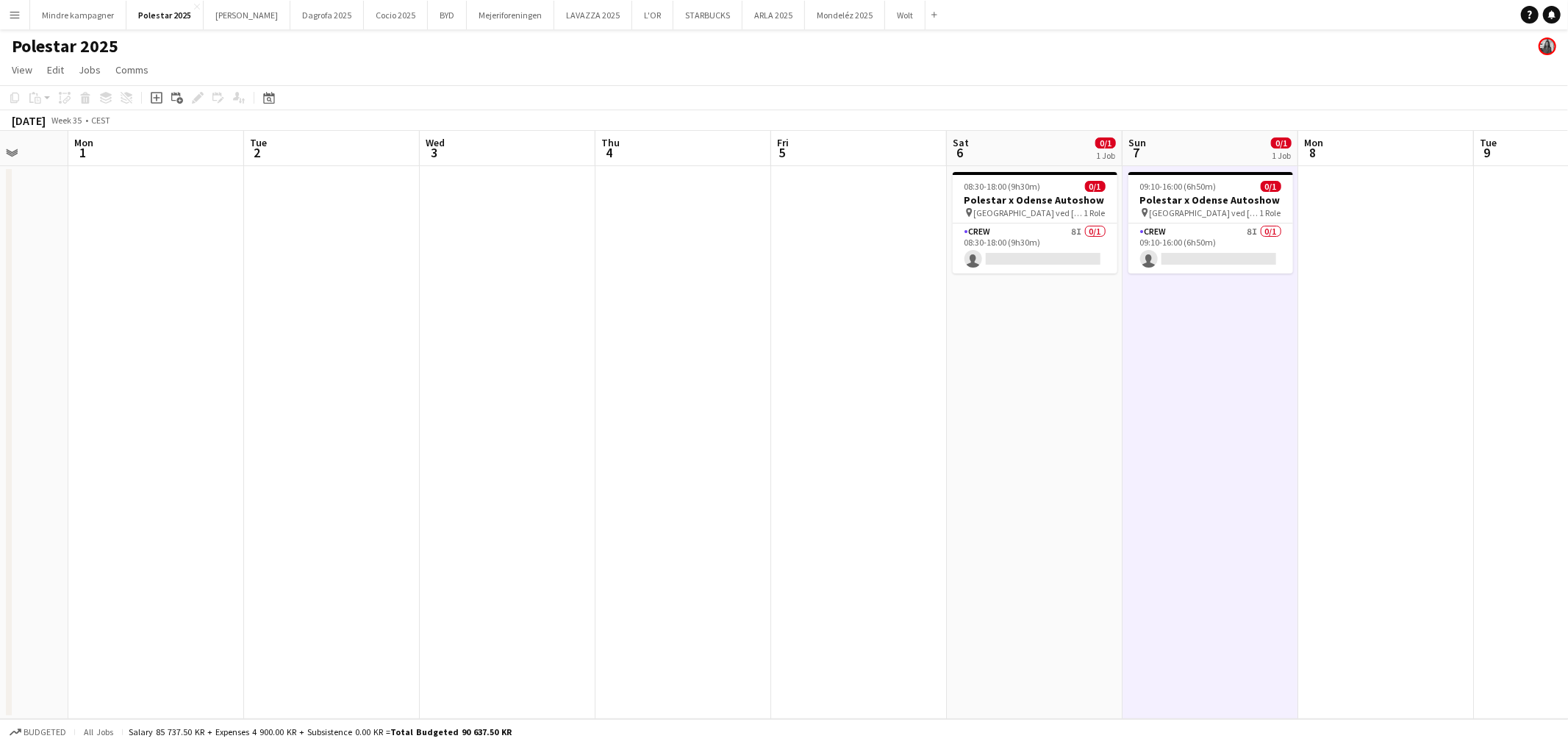
click at [1060, 391] on app-date-cell "08:30-18:00 (9h30m) 0/1 Polestar x Odense Autoshow pin [GEOGRAPHIC_DATA] ved [G…" at bounding box center [1035, 443] width 176 height 553
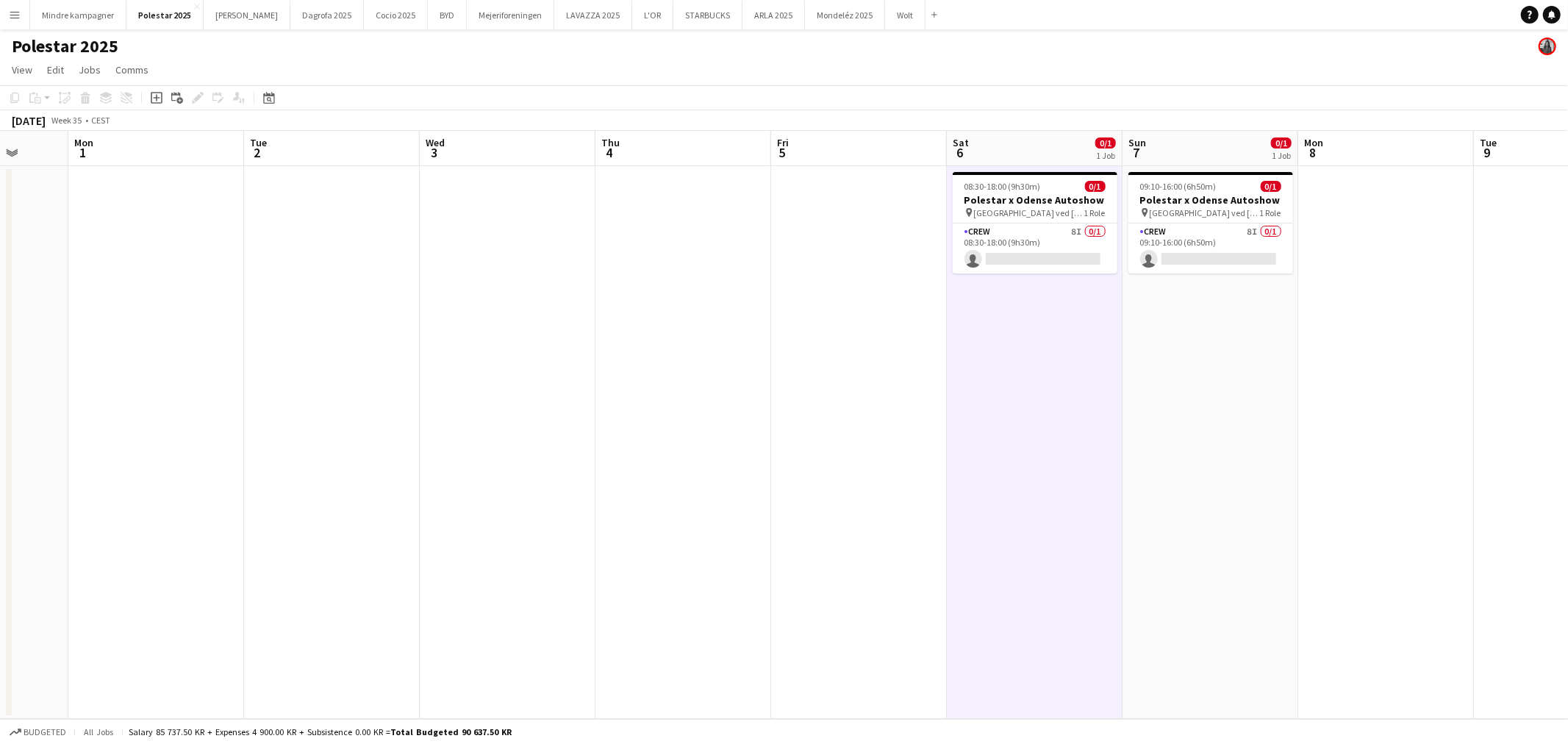
click at [924, 407] on app-date-cell at bounding box center [859, 443] width 176 height 553
